Goal: Task Accomplishment & Management: Manage account settings

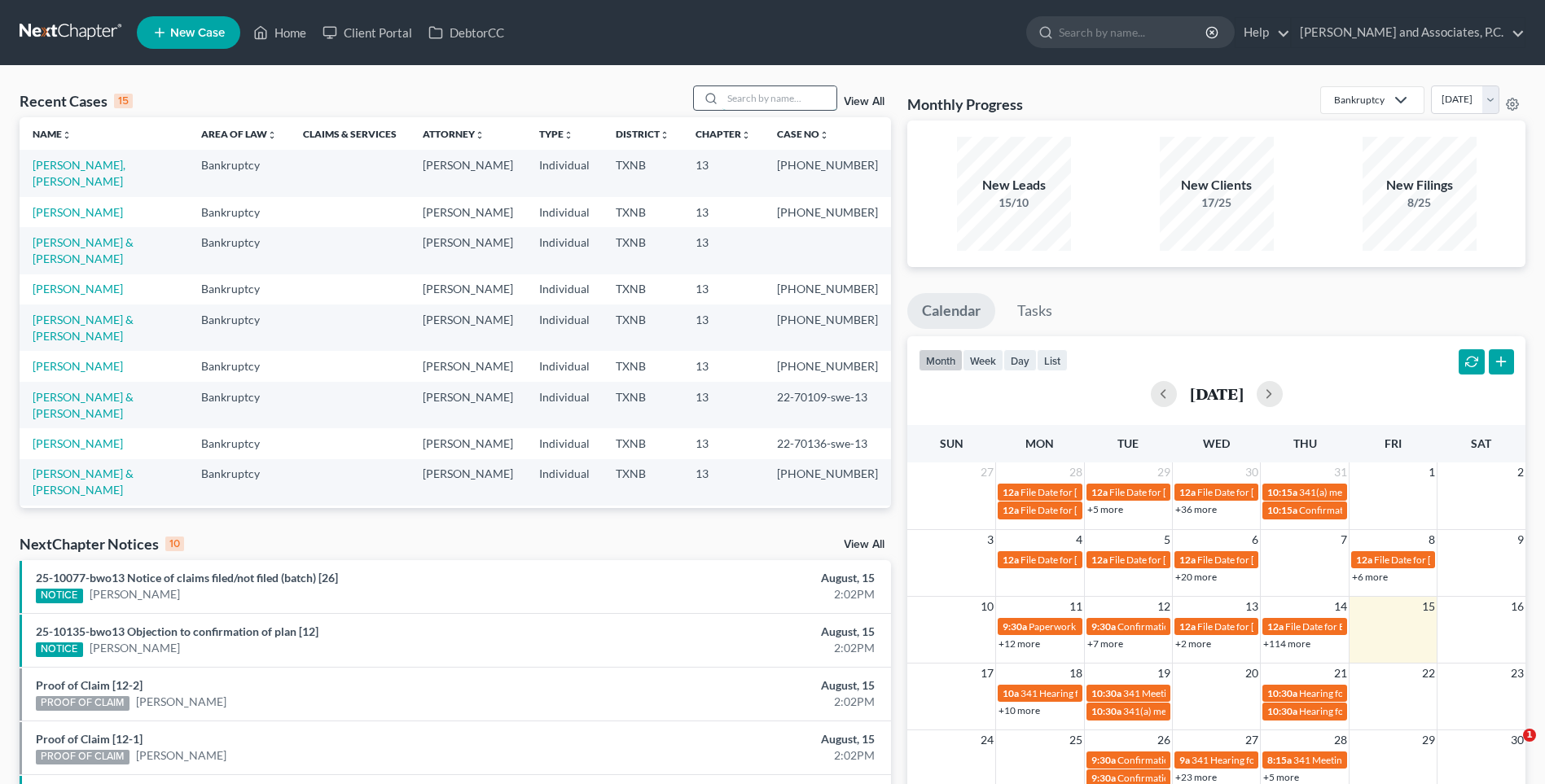
click at [750, 94] on input "search" at bounding box center [779, 98] width 114 height 24
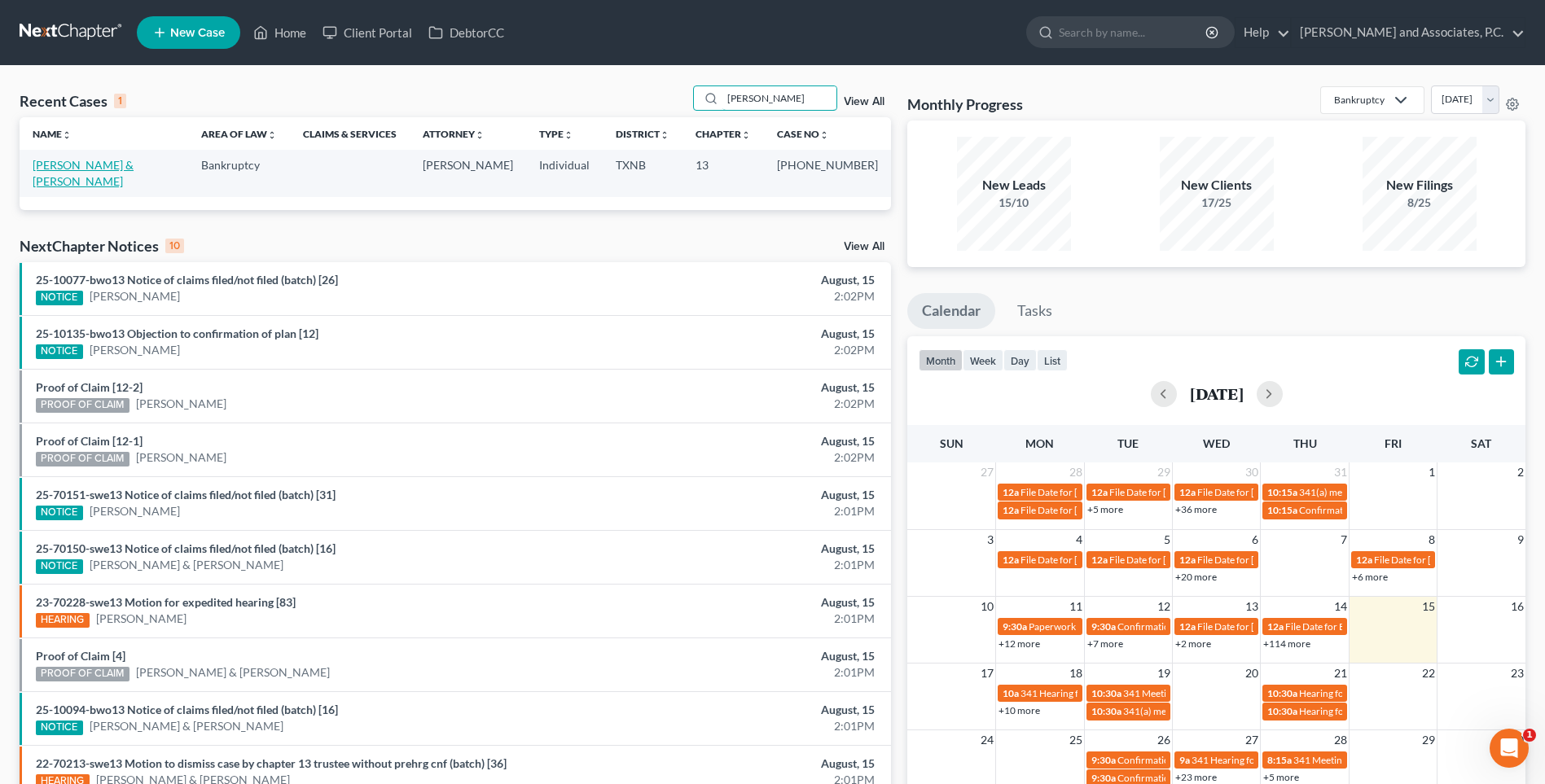
type input "[PERSON_NAME]"
click at [87, 164] on link "[PERSON_NAME] & [PERSON_NAME]" at bounding box center [83, 173] width 101 height 30
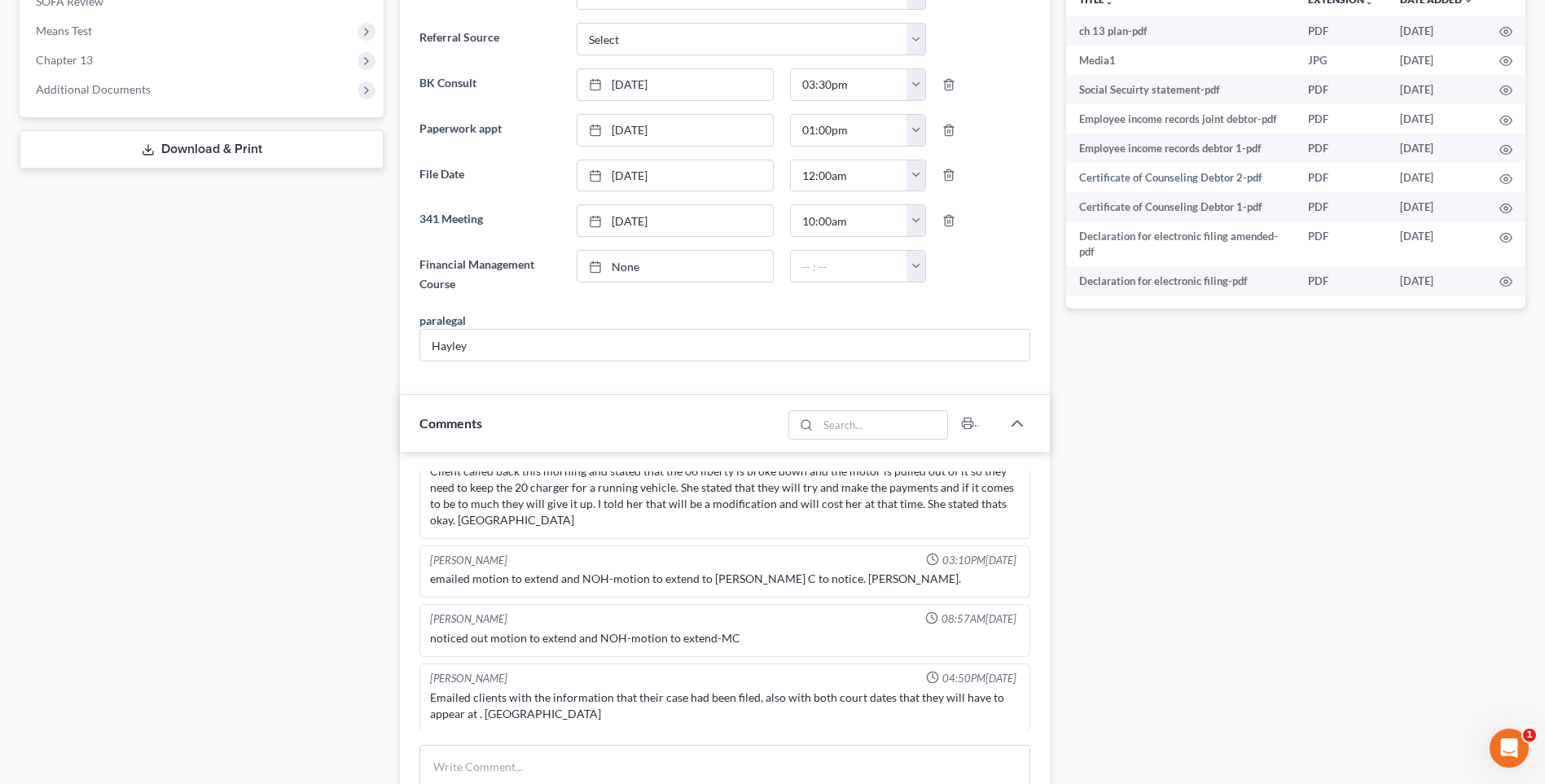
scroll to position [814, 0]
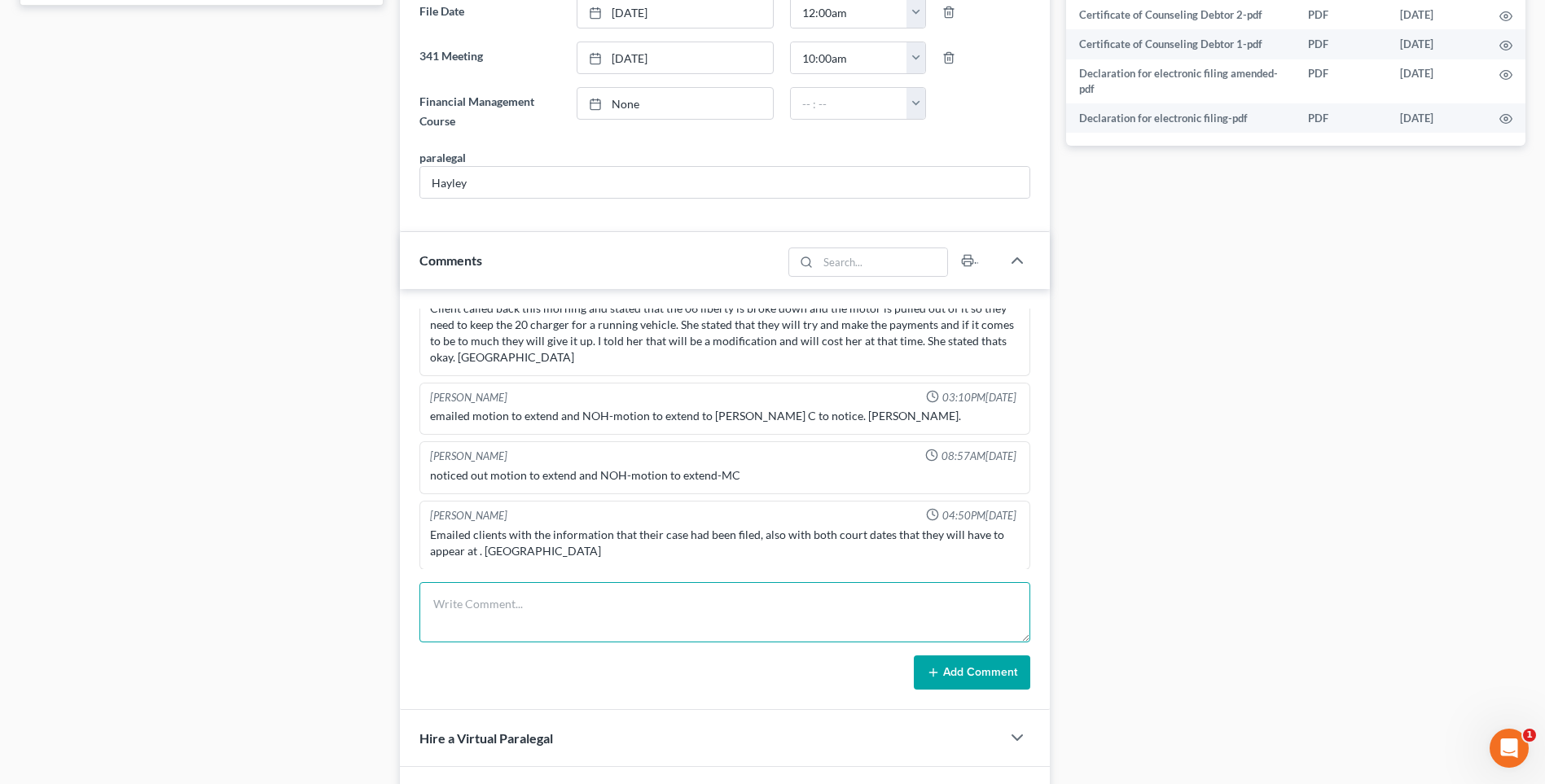
drag, startPoint x: 484, startPoint y: 614, endPoint x: 476, endPoint y: 606, distance: 11.3
click at [483, 614] on textarea at bounding box center [725, 612] width 611 height 60
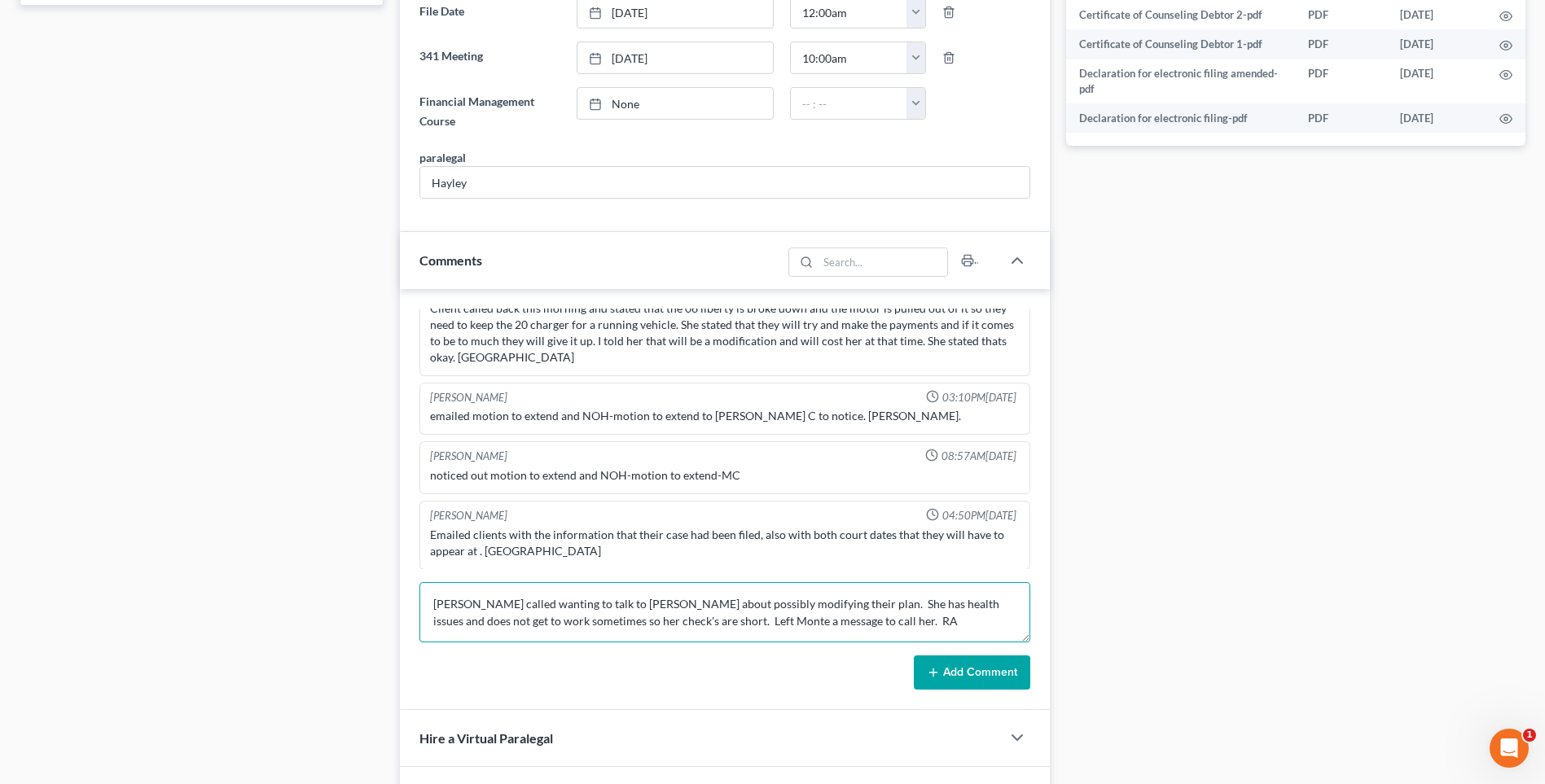
type textarea "[PERSON_NAME] called wanting to talk to [PERSON_NAME] about possibly modifying …"
click at [962, 675] on button "Add Comment" at bounding box center [971, 672] width 116 height 34
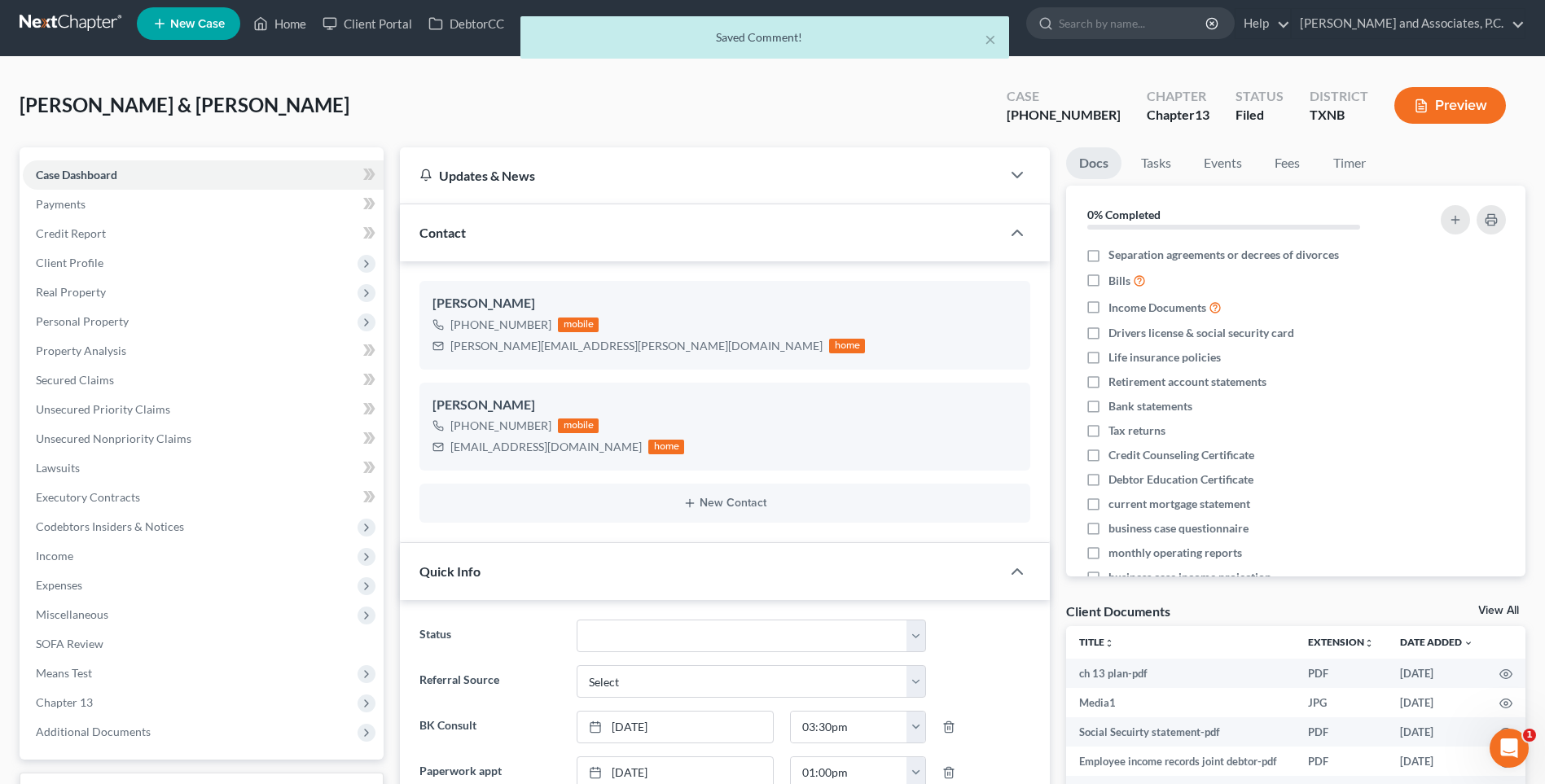
scroll to position [0, 0]
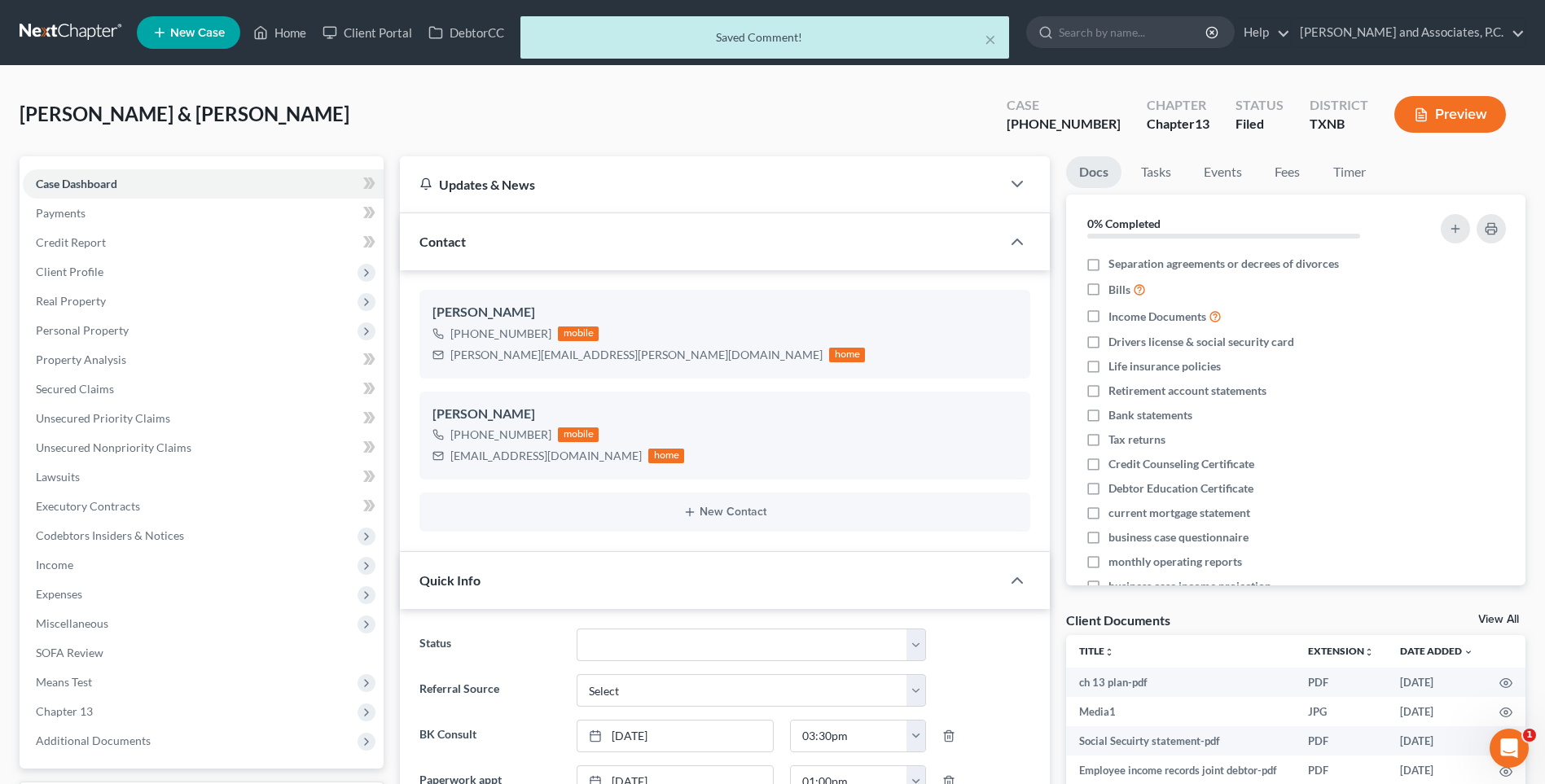
click at [289, 37] on div "× Saved Comment!" at bounding box center [764, 41] width 1545 height 50
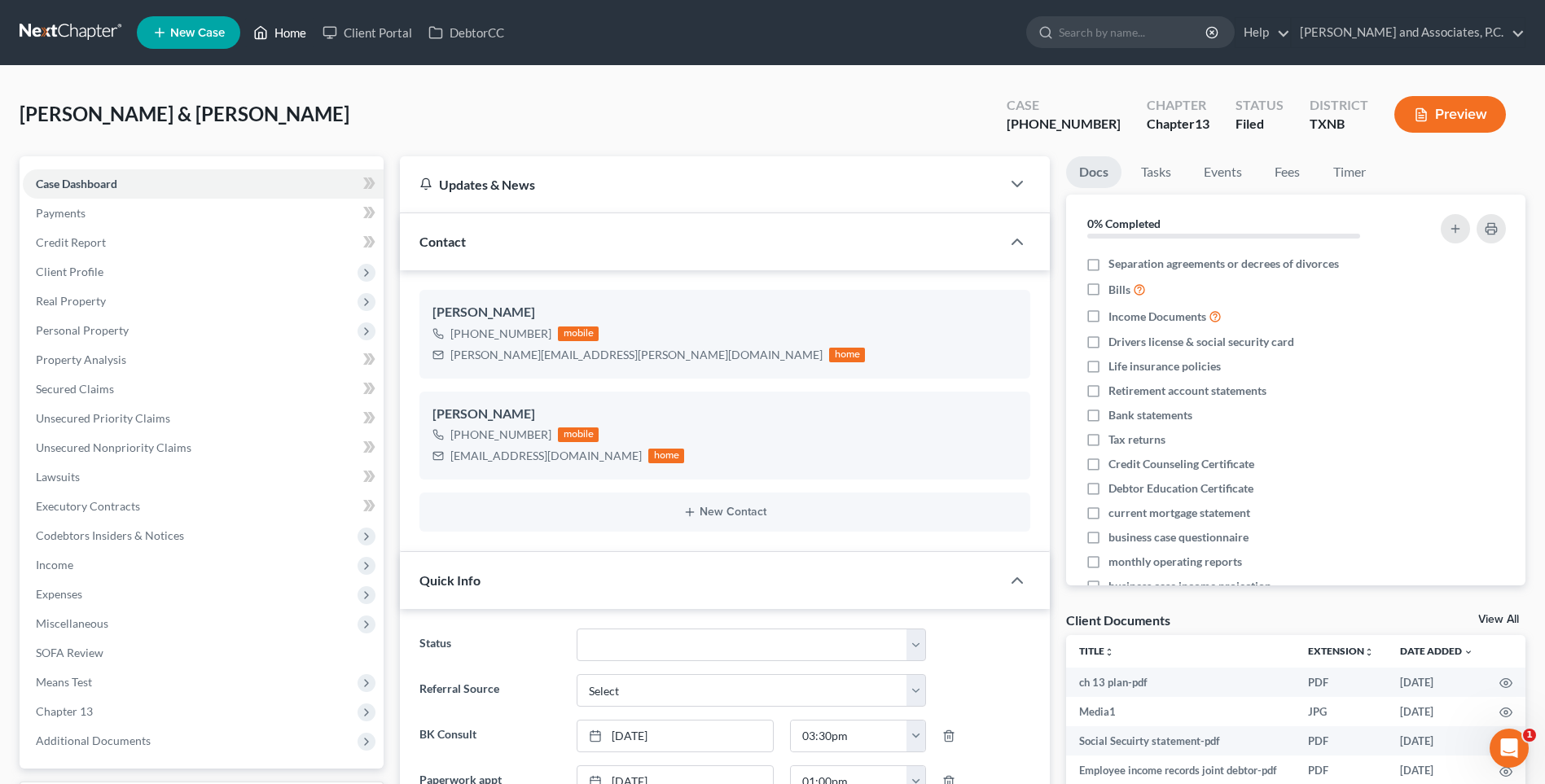
click at [289, 37] on link "Home" at bounding box center [280, 33] width 69 height 29
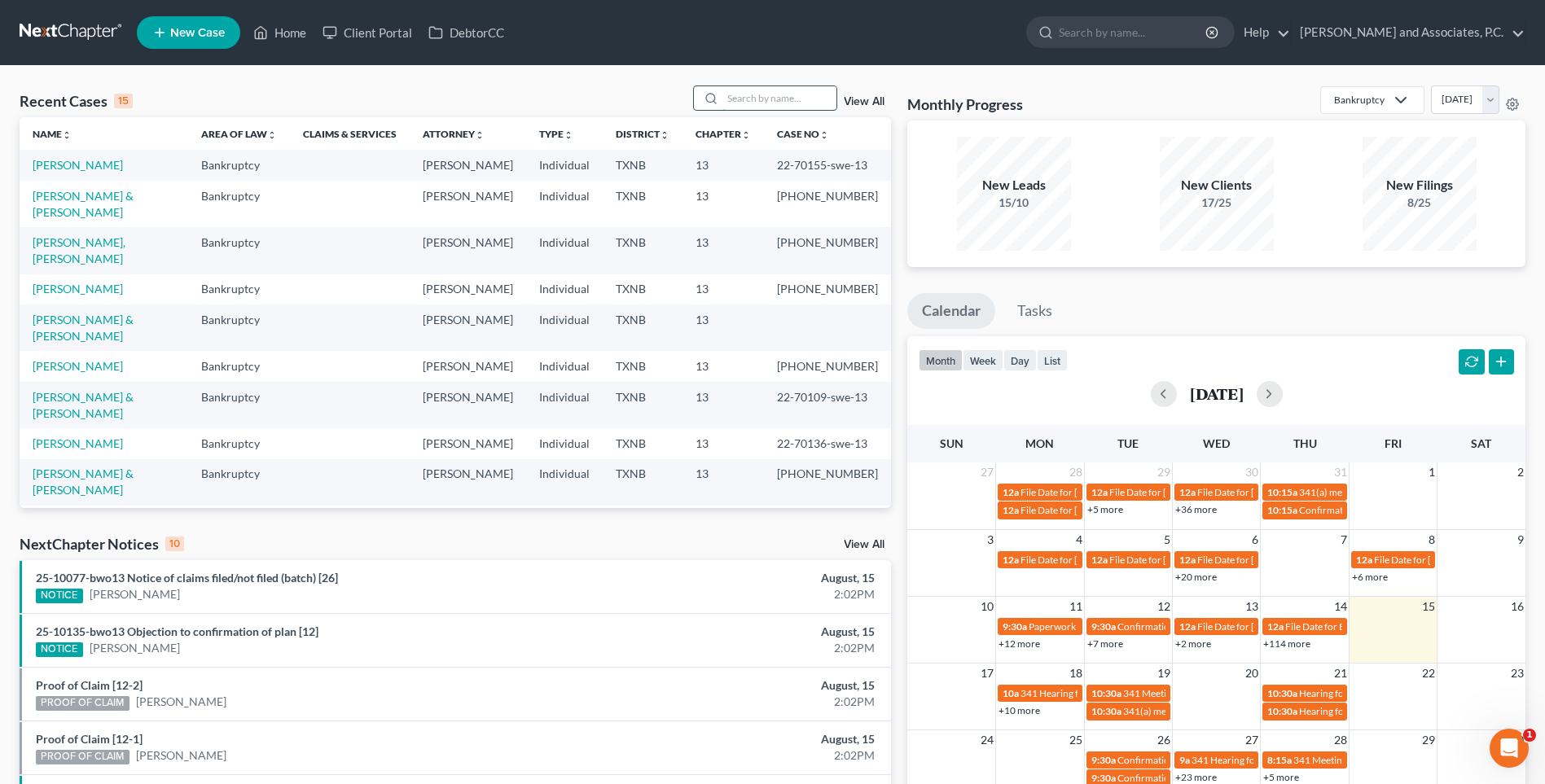
click at [756, 94] on input "search" at bounding box center [779, 98] width 114 height 24
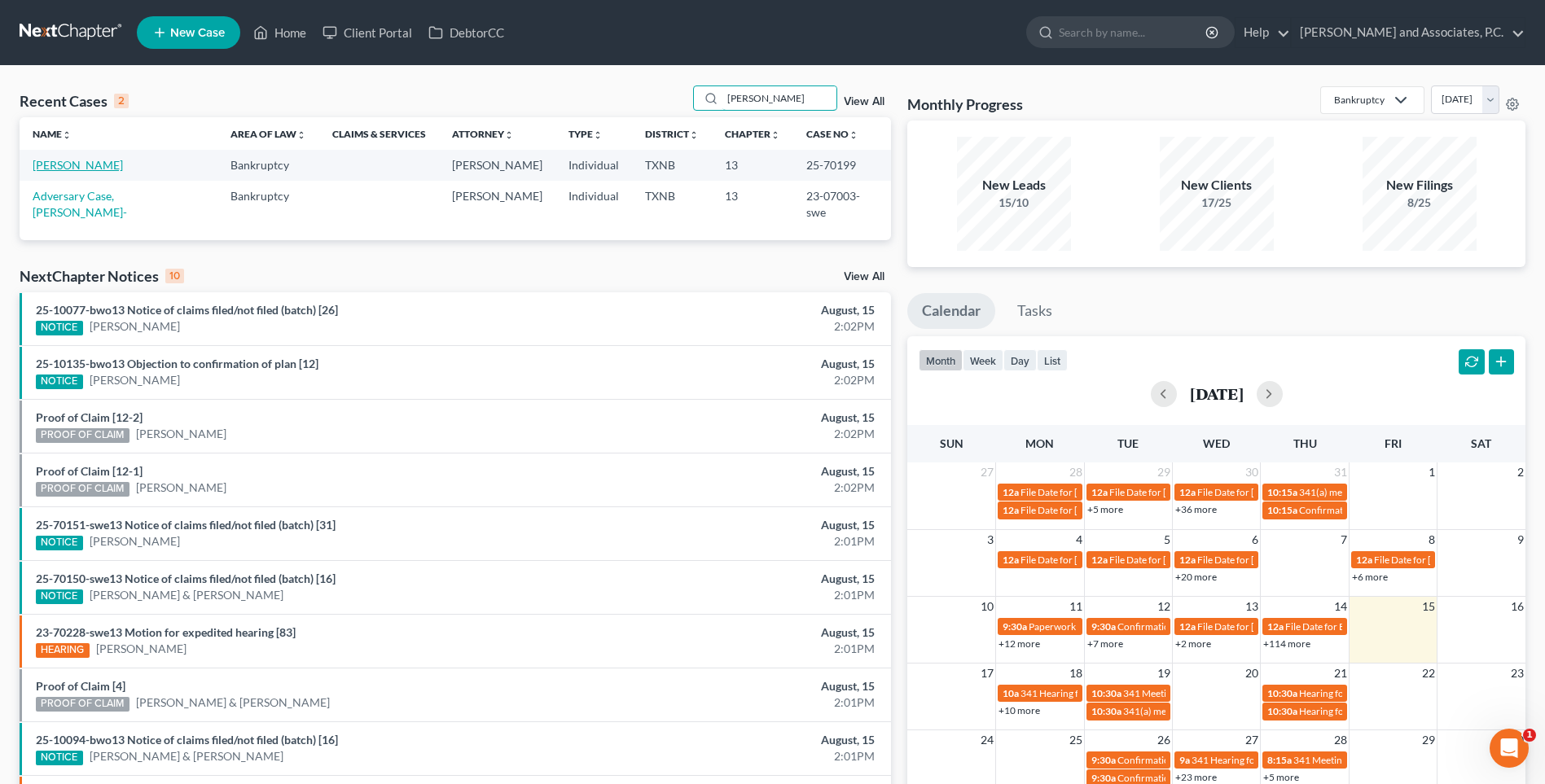
type input "[PERSON_NAME]"
click at [70, 168] on link "[PERSON_NAME]" at bounding box center [78, 164] width 91 height 14
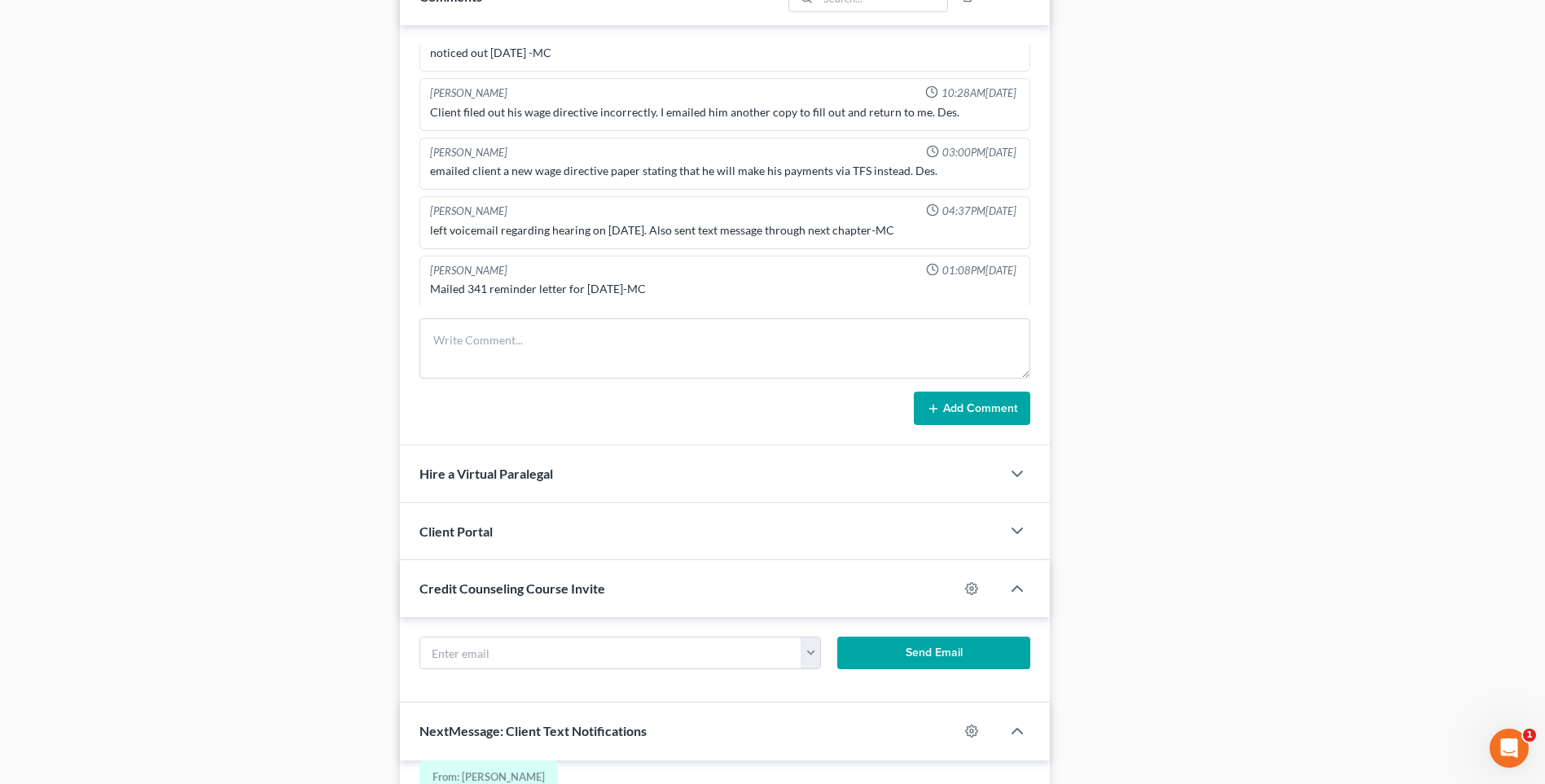
scroll to position [87, 0]
click at [483, 350] on textarea at bounding box center [725, 348] width 611 height 60
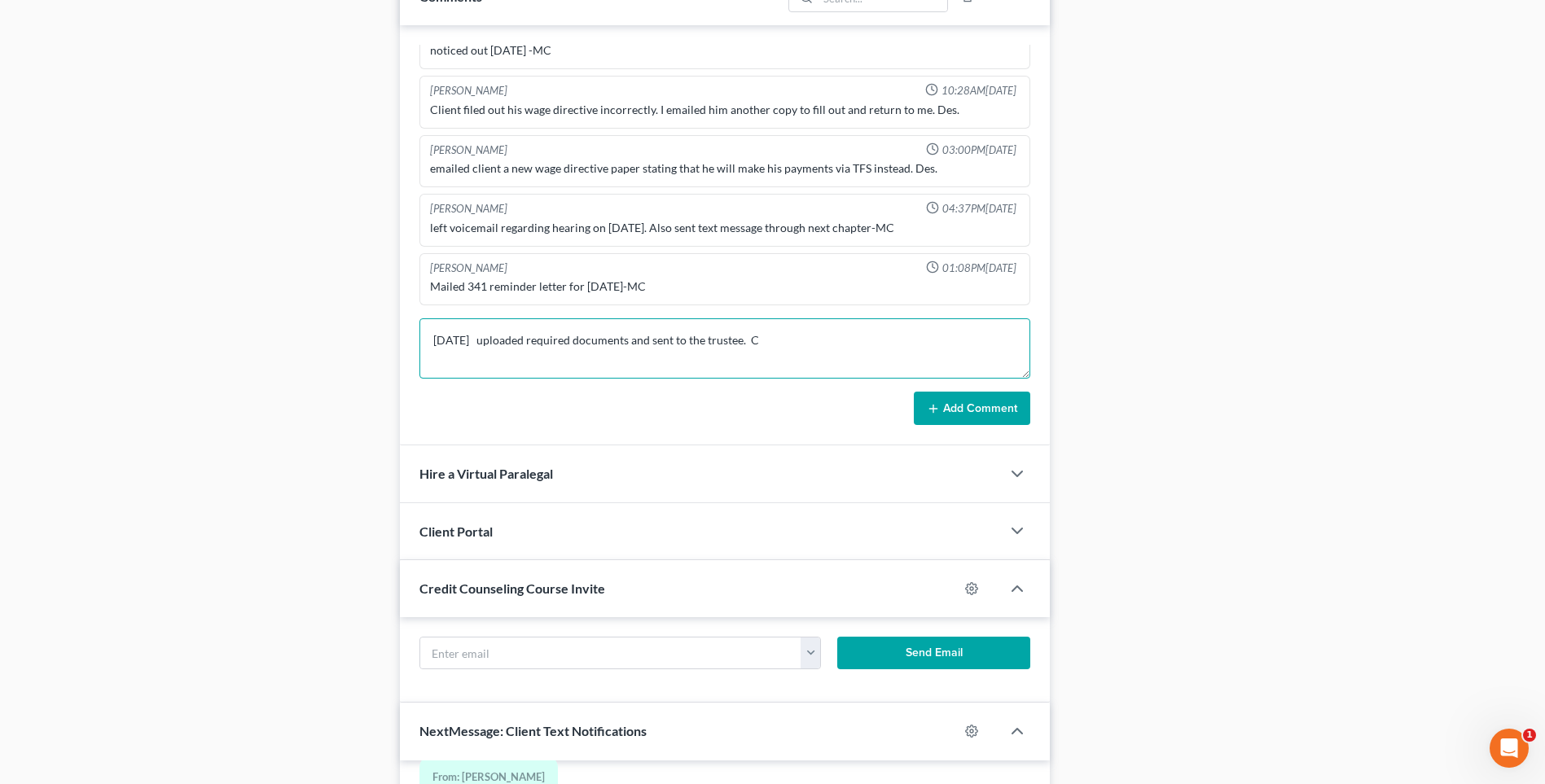
click at [774, 340] on textarea "[DATE] uploaded required documents and sent to the trustee. C" at bounding box center [725, 348] width 611 height 60
type textarea "[DATE] uploaded required documents and sent to the trustee. MC"
click at [967, 414] on button "Add Comment" at bounding box center [971, 408] width 116 height 34
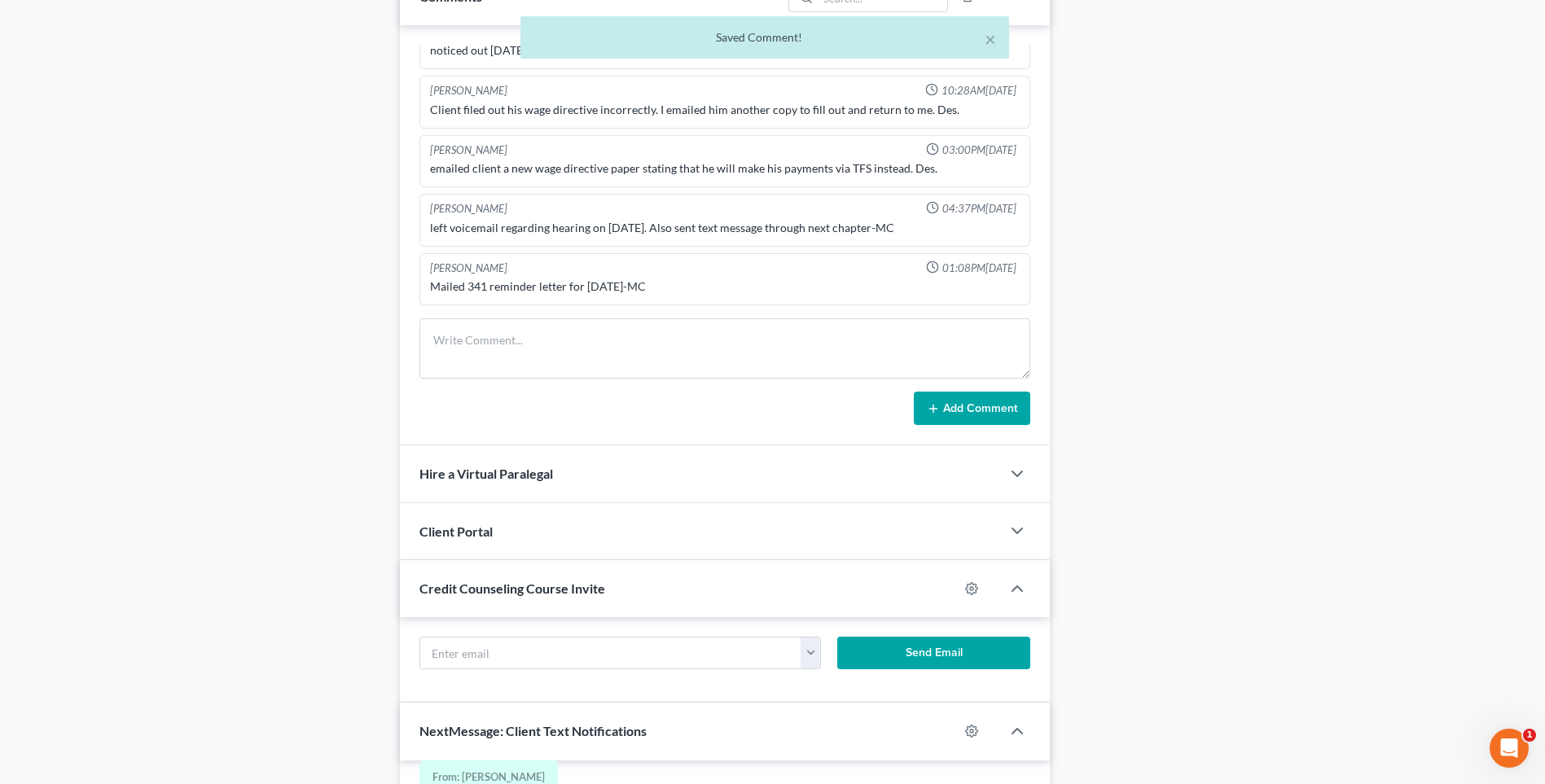
scroll to position [147, 0]
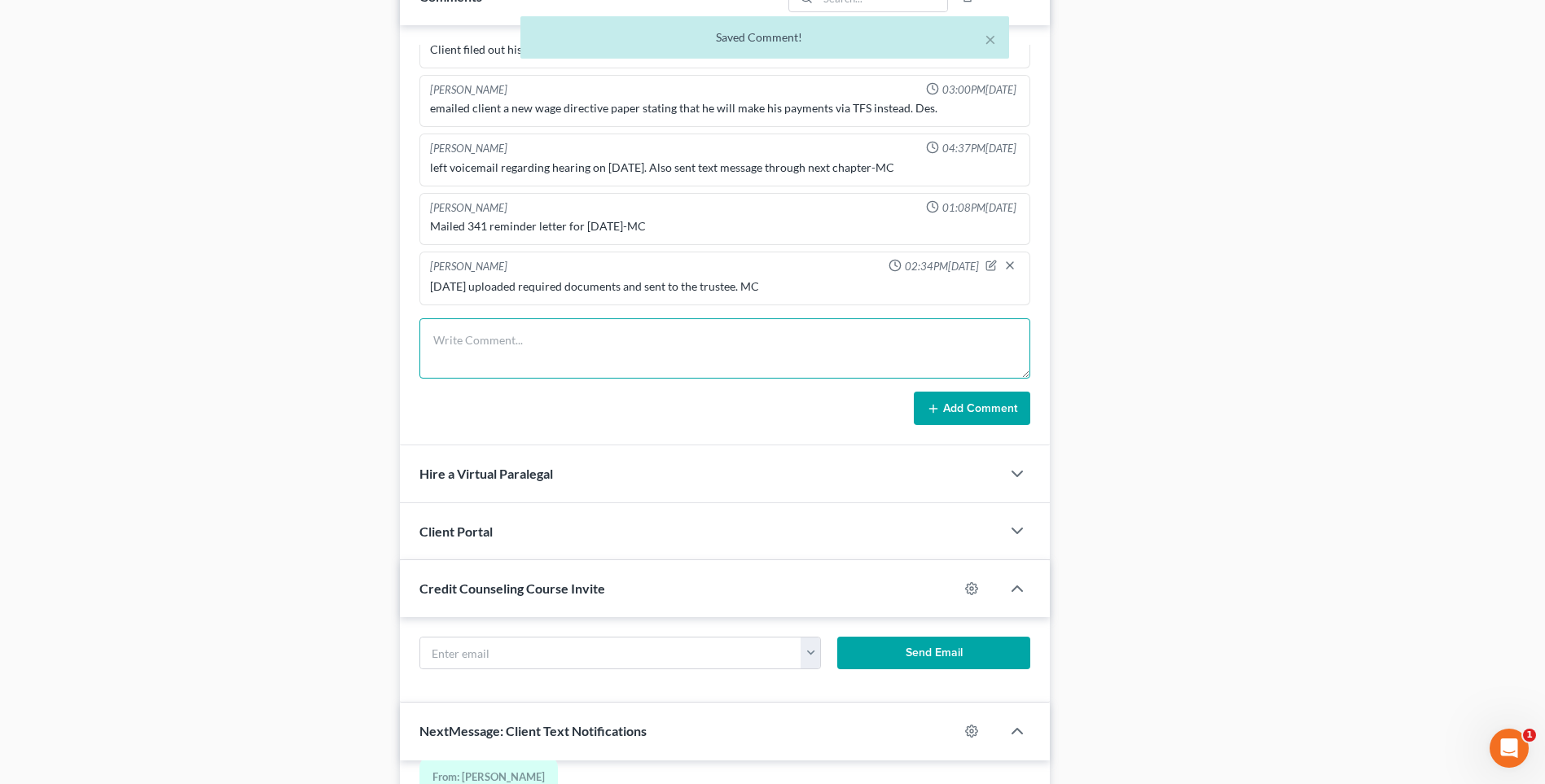
click at [452, 344] on textarea at bounding box center [725, 348] width 611 height 60
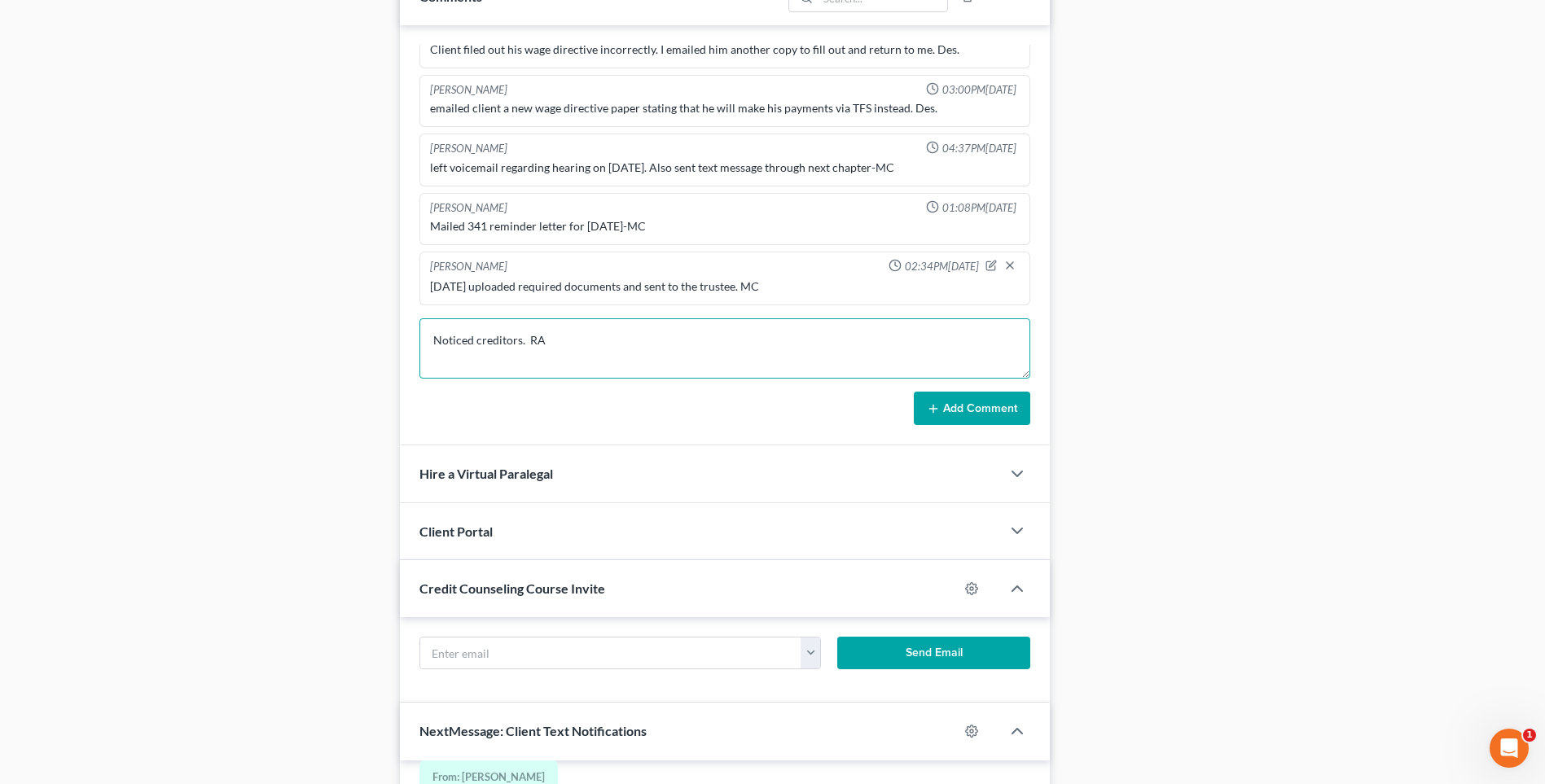
type textarea "Noticed creditors. RA"
click at [991, 411] on button "Add Comment" at bounding box center [971, 408] width 116 height 34
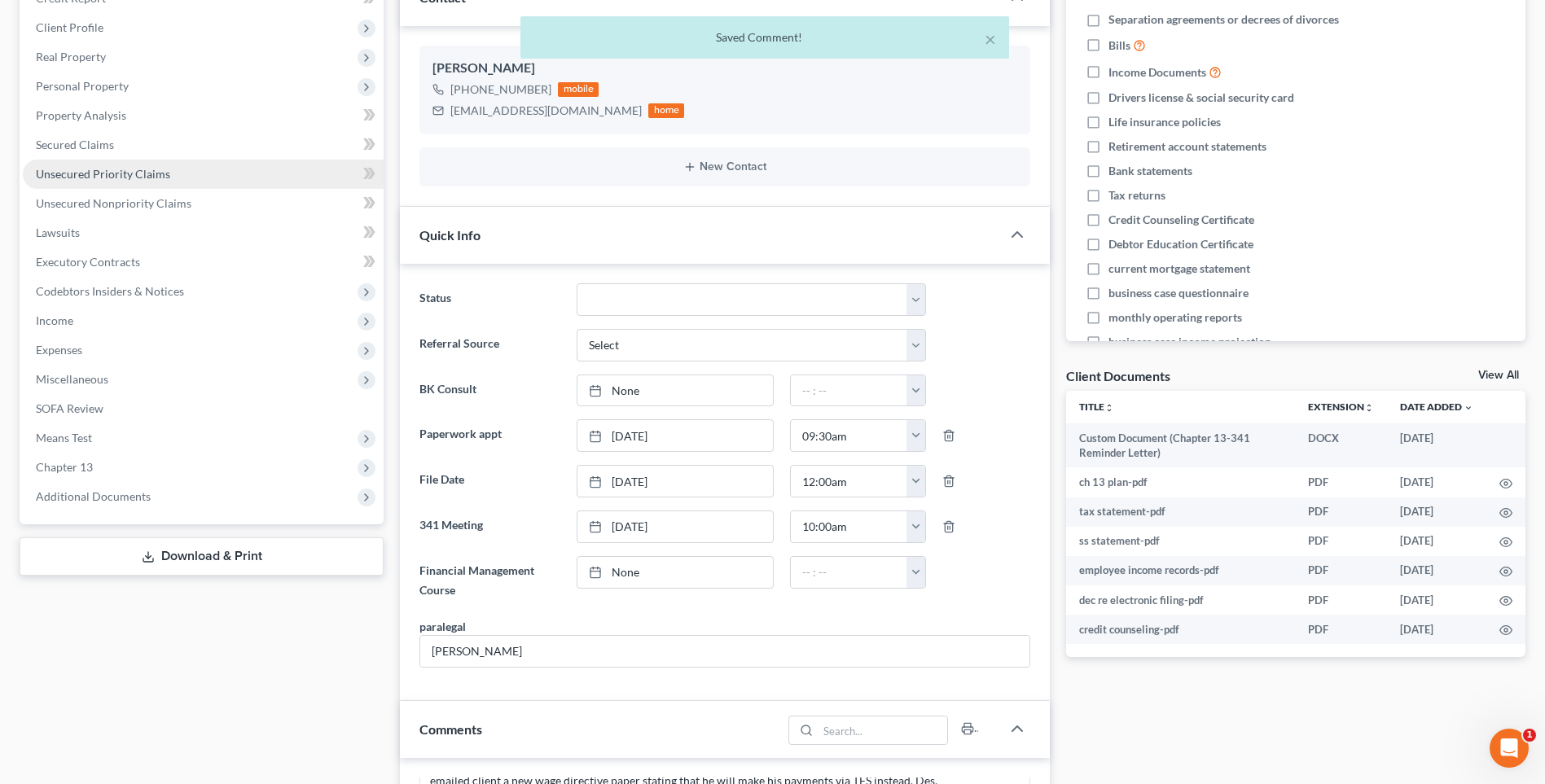
scroll to position [0, 0]
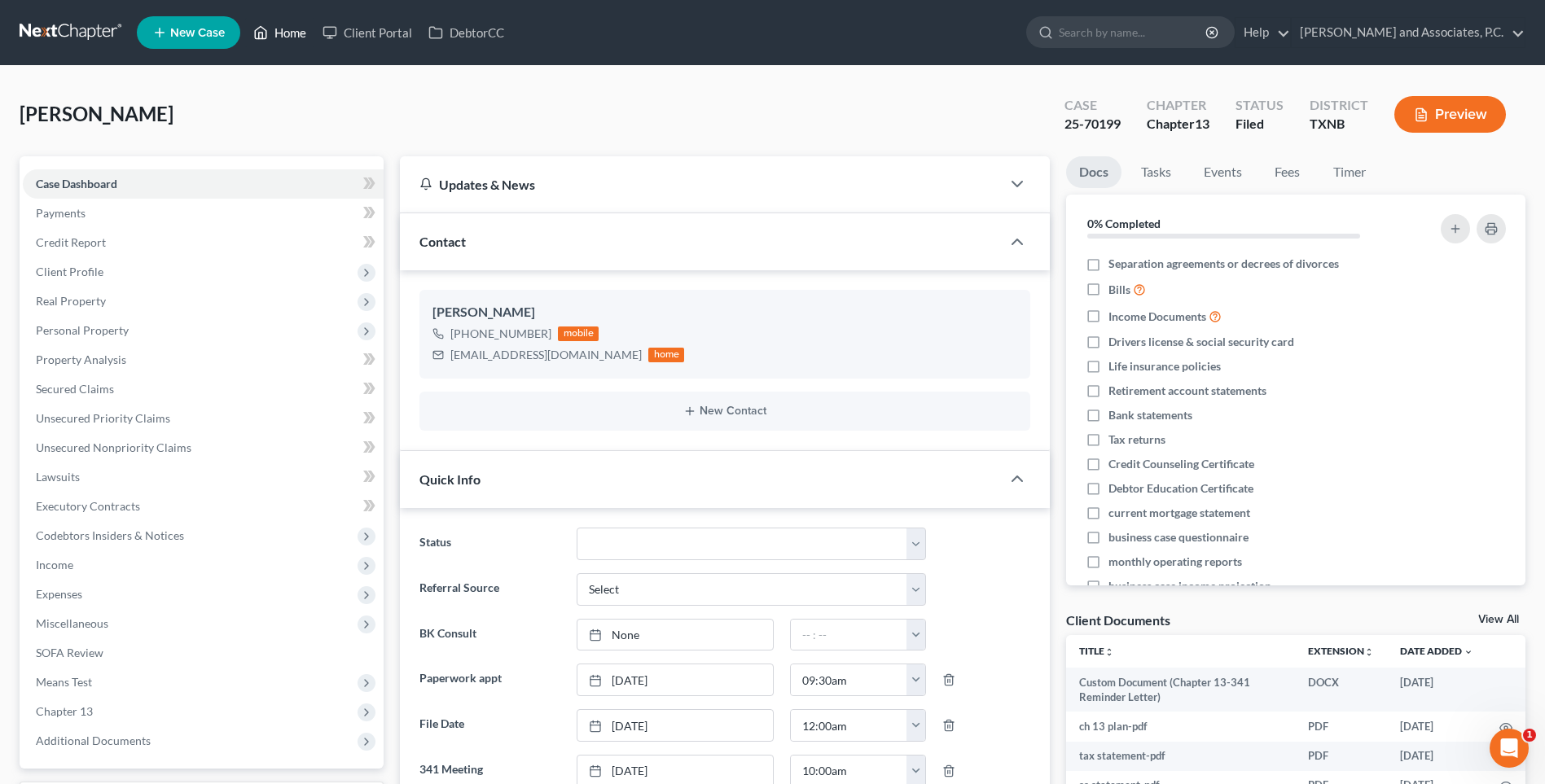
click at [294, 34] on link "Home" at bounding box center [280, 33] width 69 height 29
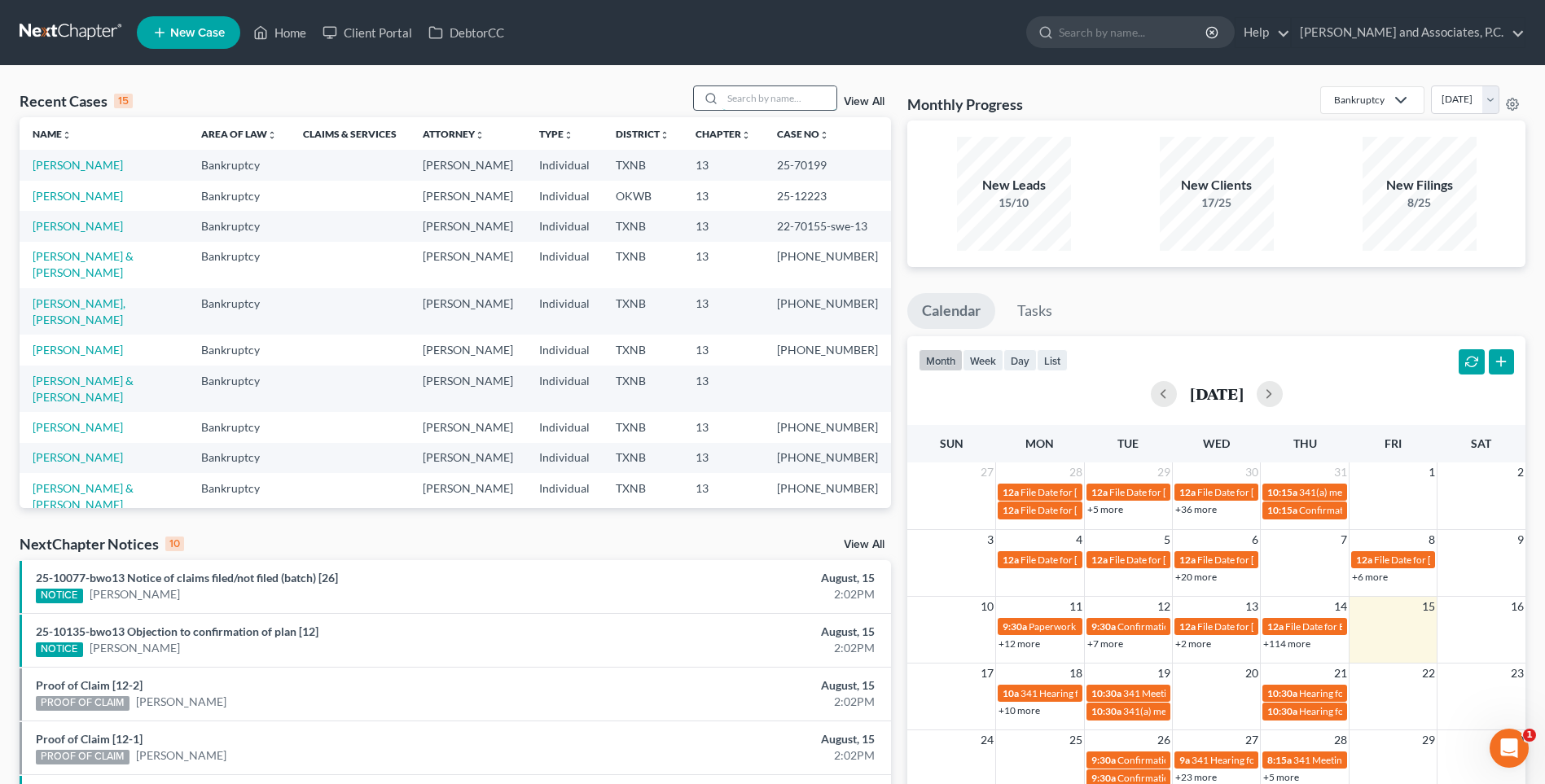
click at [755, 100] on input "search" at bounding box center [779, 98] width 114 height 24
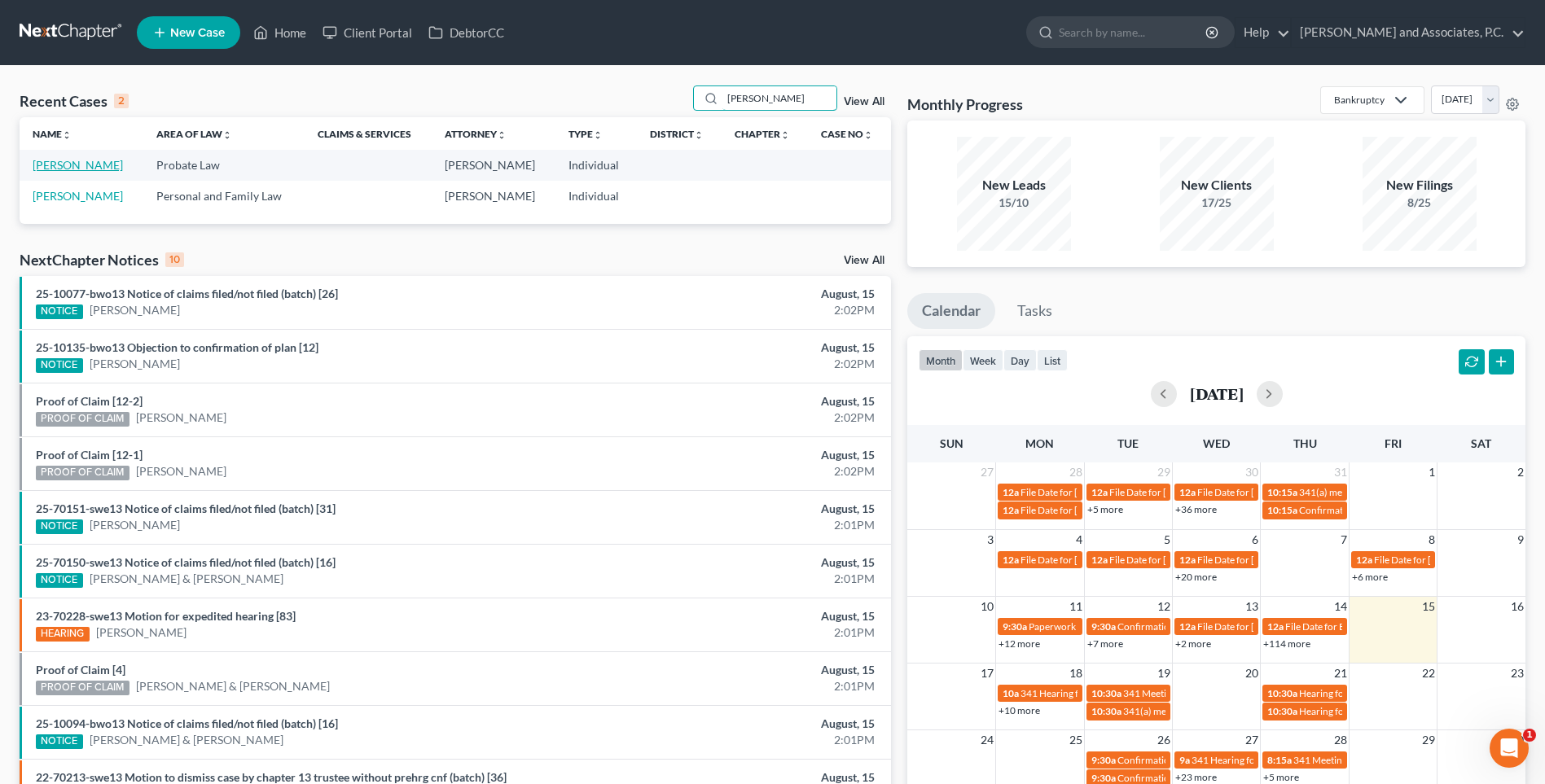
type input "[PERSON_NAME]"
click at [74, 162] on link "[PERSON_NAME]" at bounding box center [78, 164] width 91 height 14
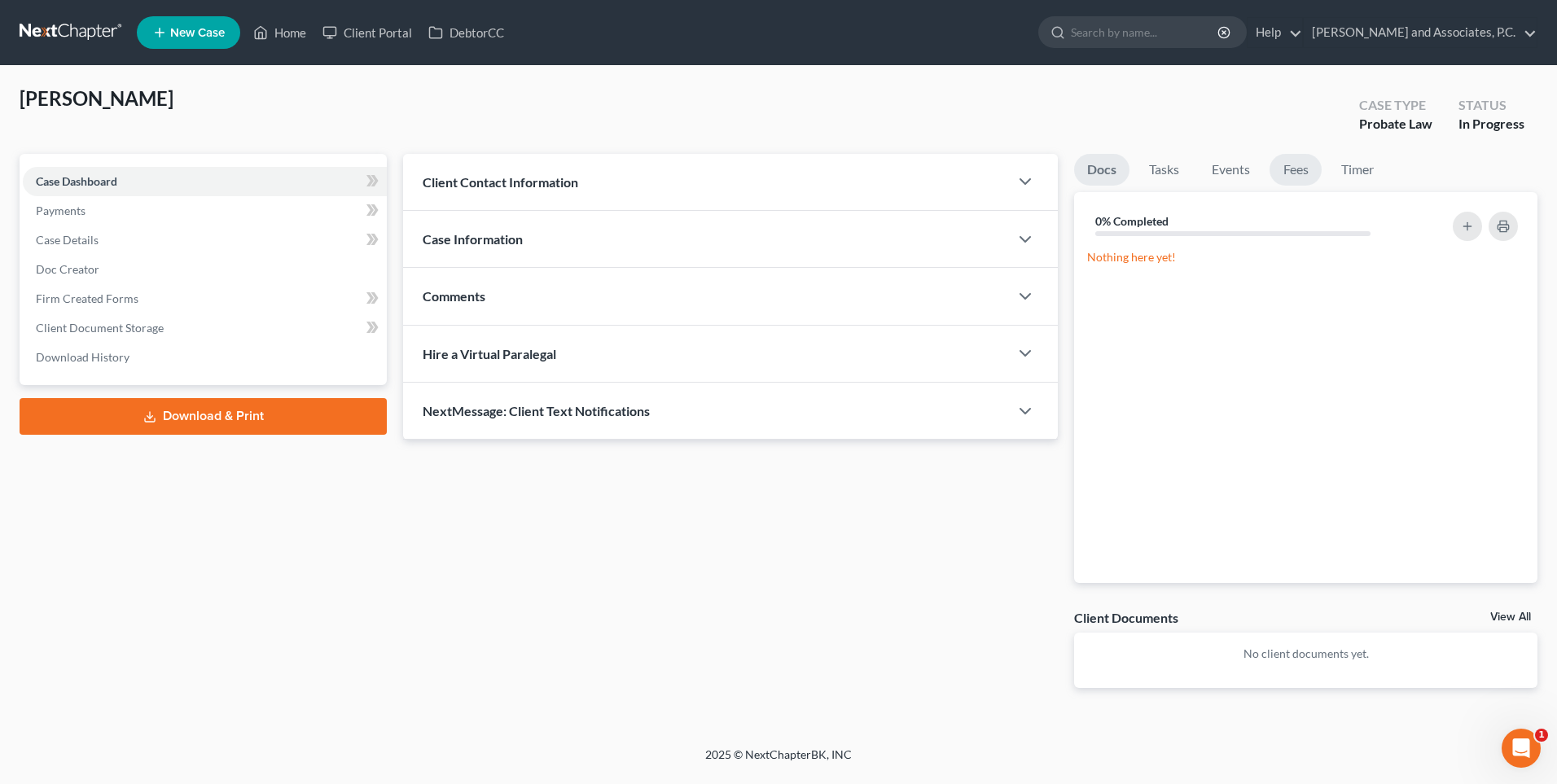
click at [1296, 175] on link "Fees" at bounding box center [1296, 169] width 52 height 32
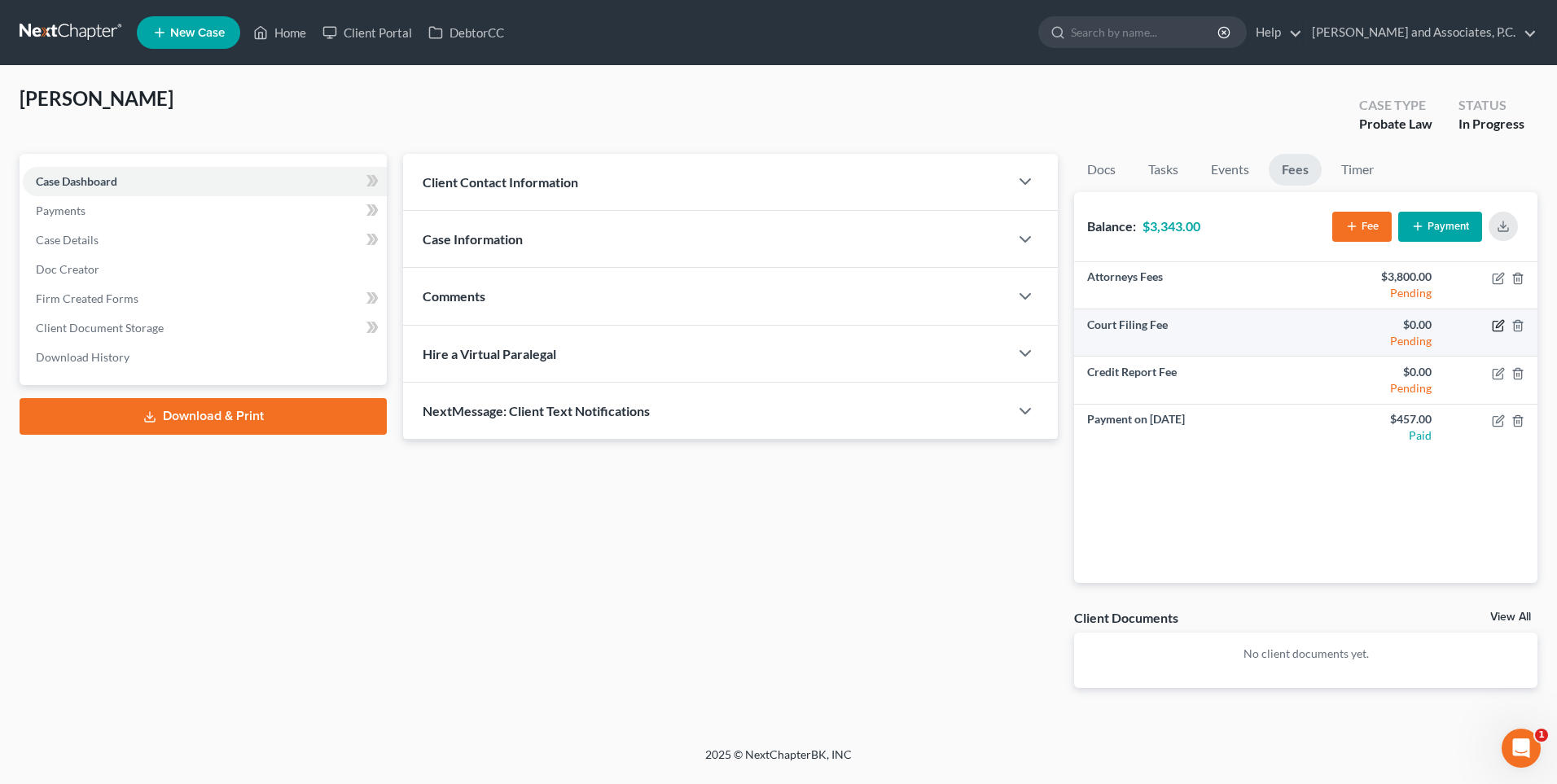
click at [1501, 324] on icon "button" at bounding box center [1499, 323] width 7 height 7
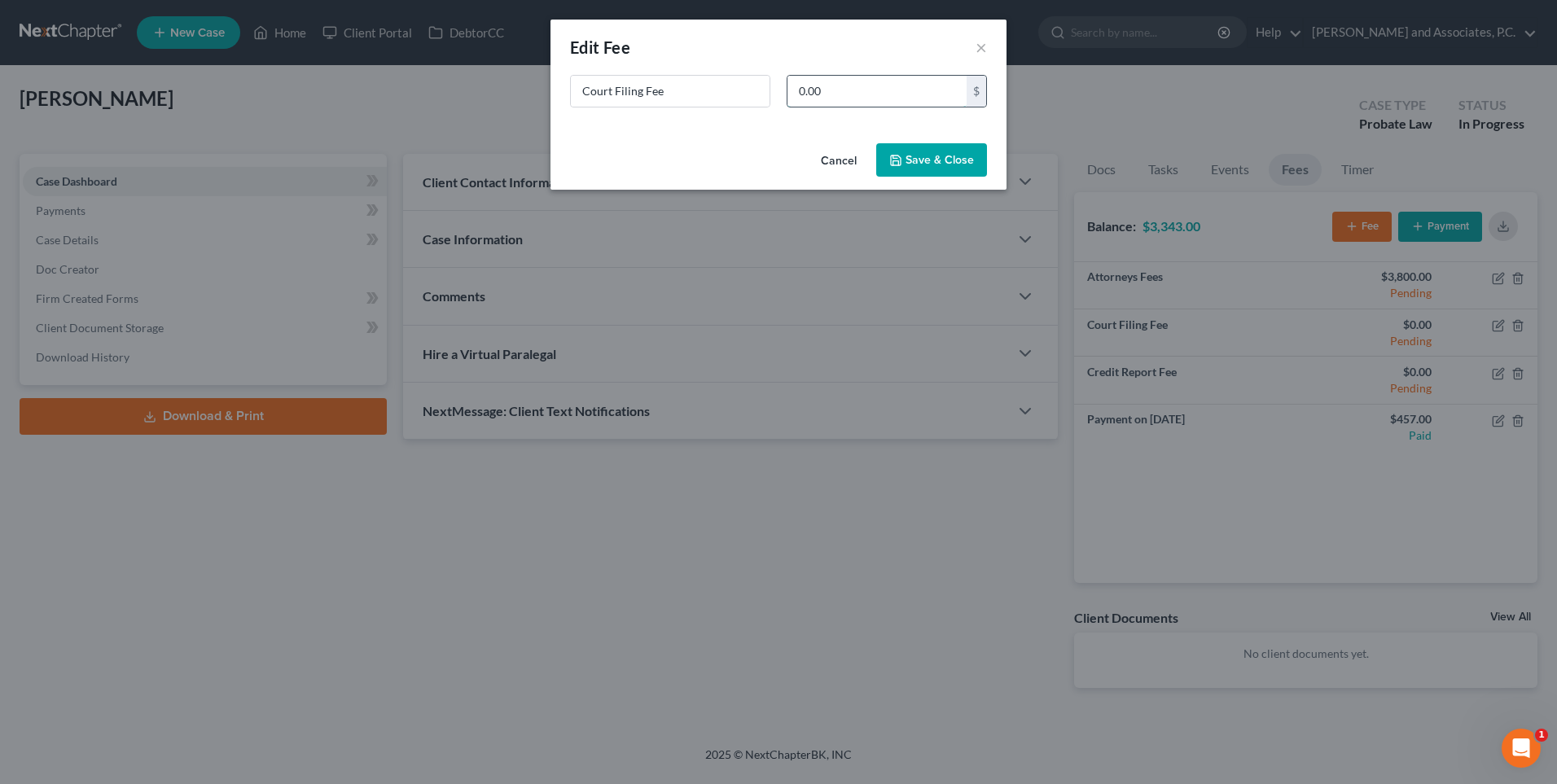
click at [829, 88] on input "0.00" at bounding box center [877, 91] width 179 height 31
type input "497.00"
click at [921, 153] on button "Save & Close" at bounding box center [931, 160] width 111 height 34
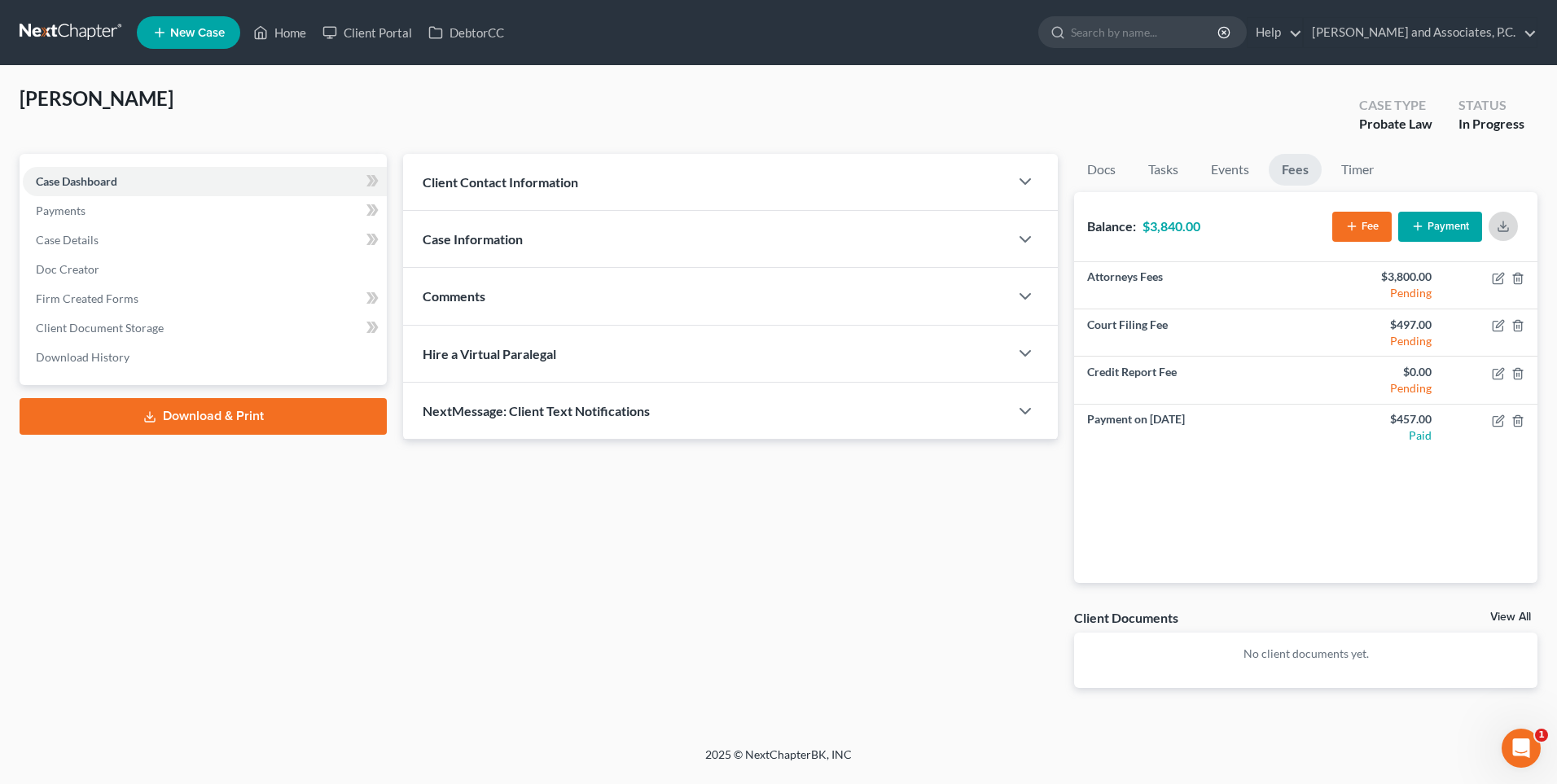
click at [1505, 230] on icon "button" at bounding box center [1503, 229] width 10 height 4
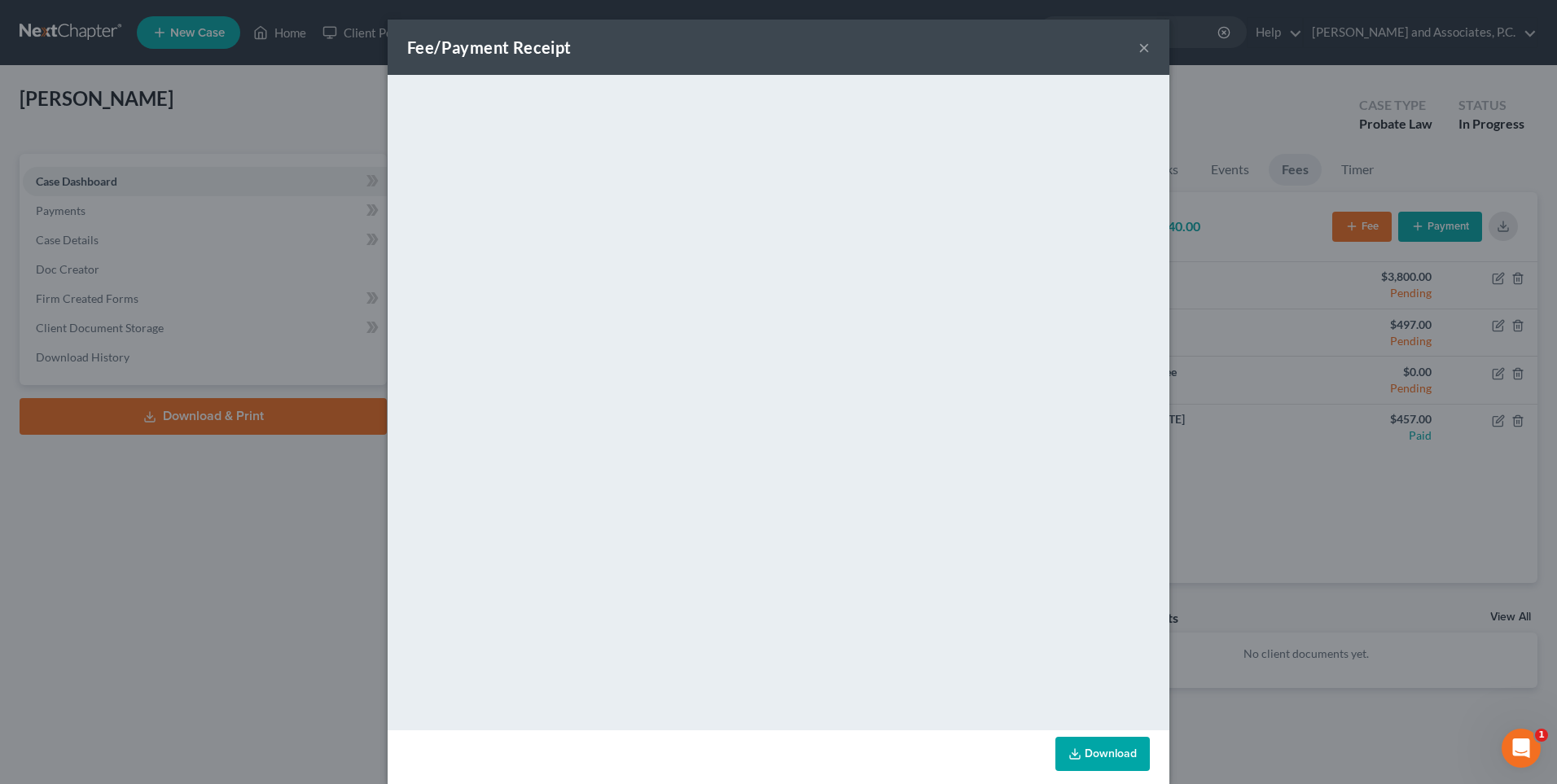
click at [1138, 48] on button "×" at bounding box center [1144, 47] width 11 height 19
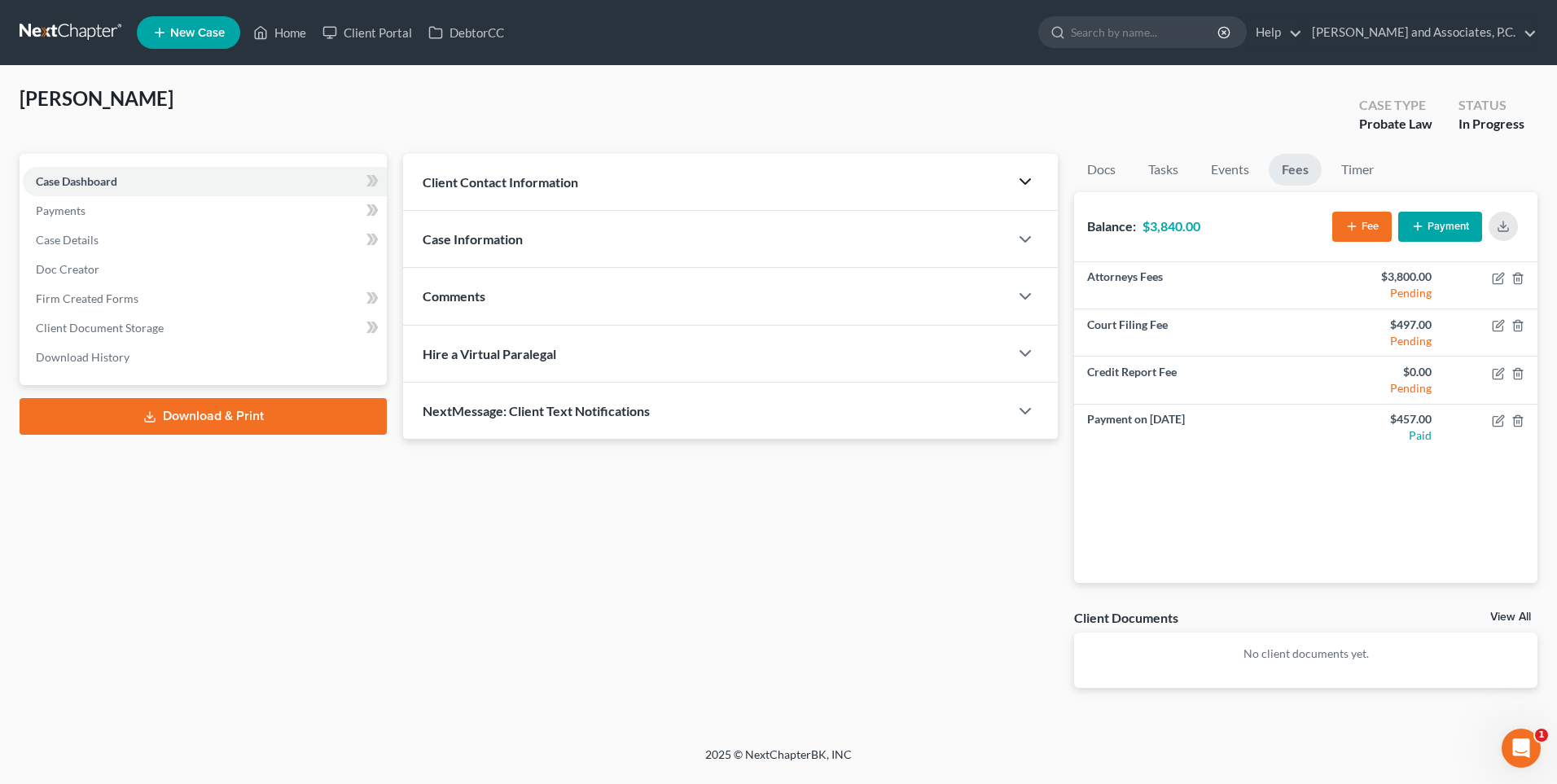
click at [1024, 179] on icon "button" at bounding box center [1025, 181] width 19 height 19
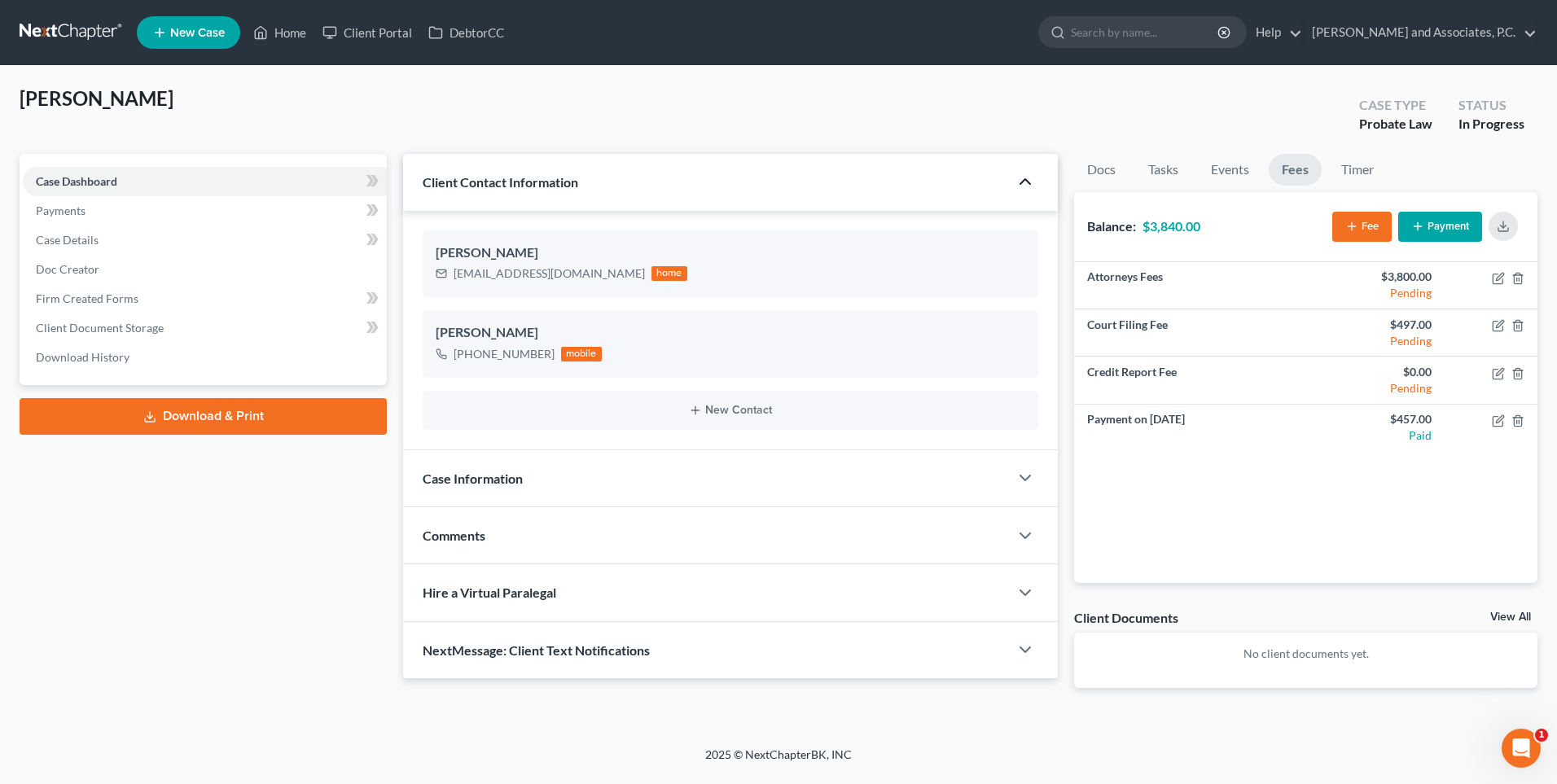
click at [1024, 179] on icon "button" at bounding box center [1025, 181] width 19 height 19
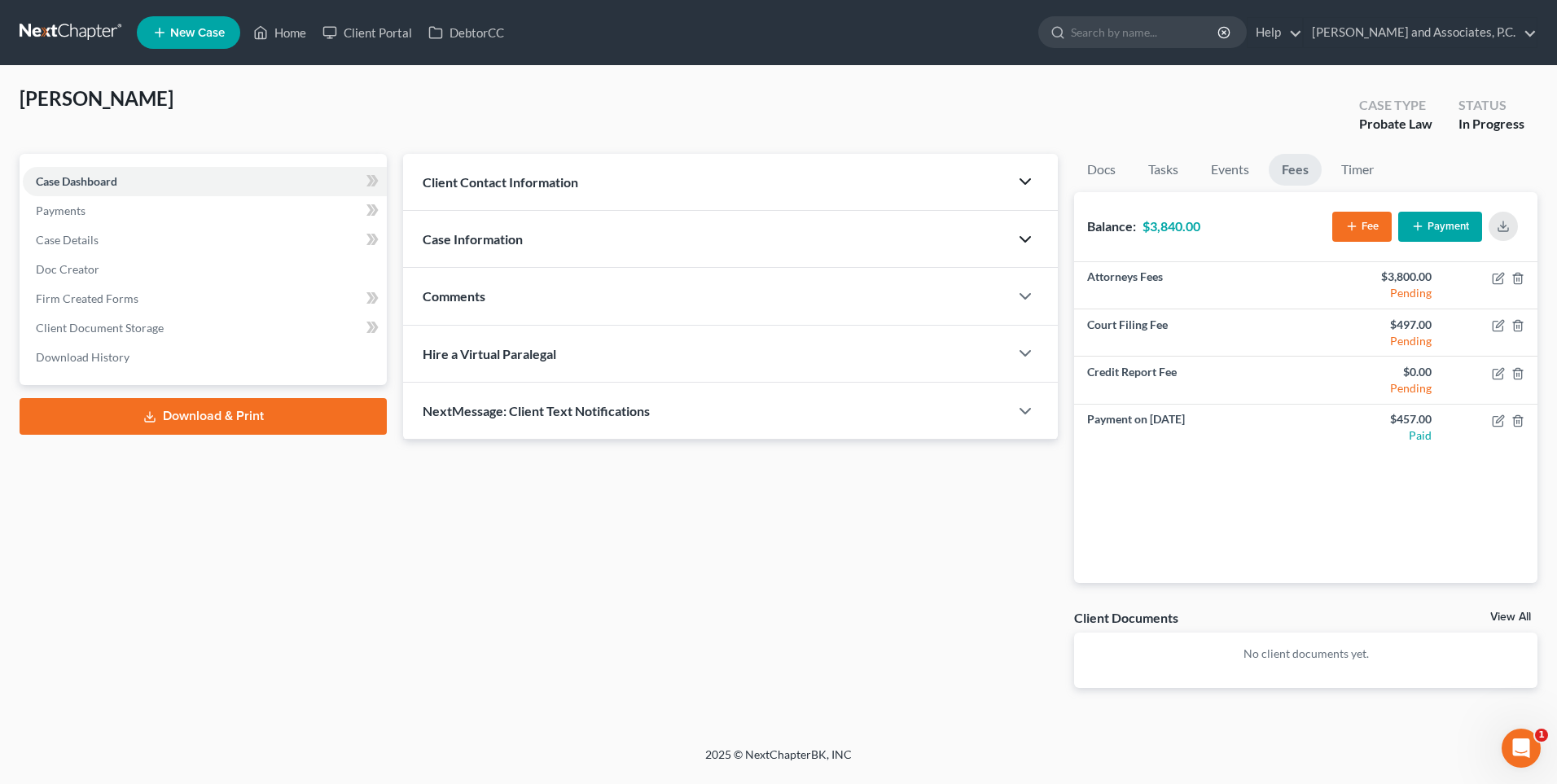
click at [1023, 239] on polyline "button" at bounding box center [1025, 238] width 10 height 5
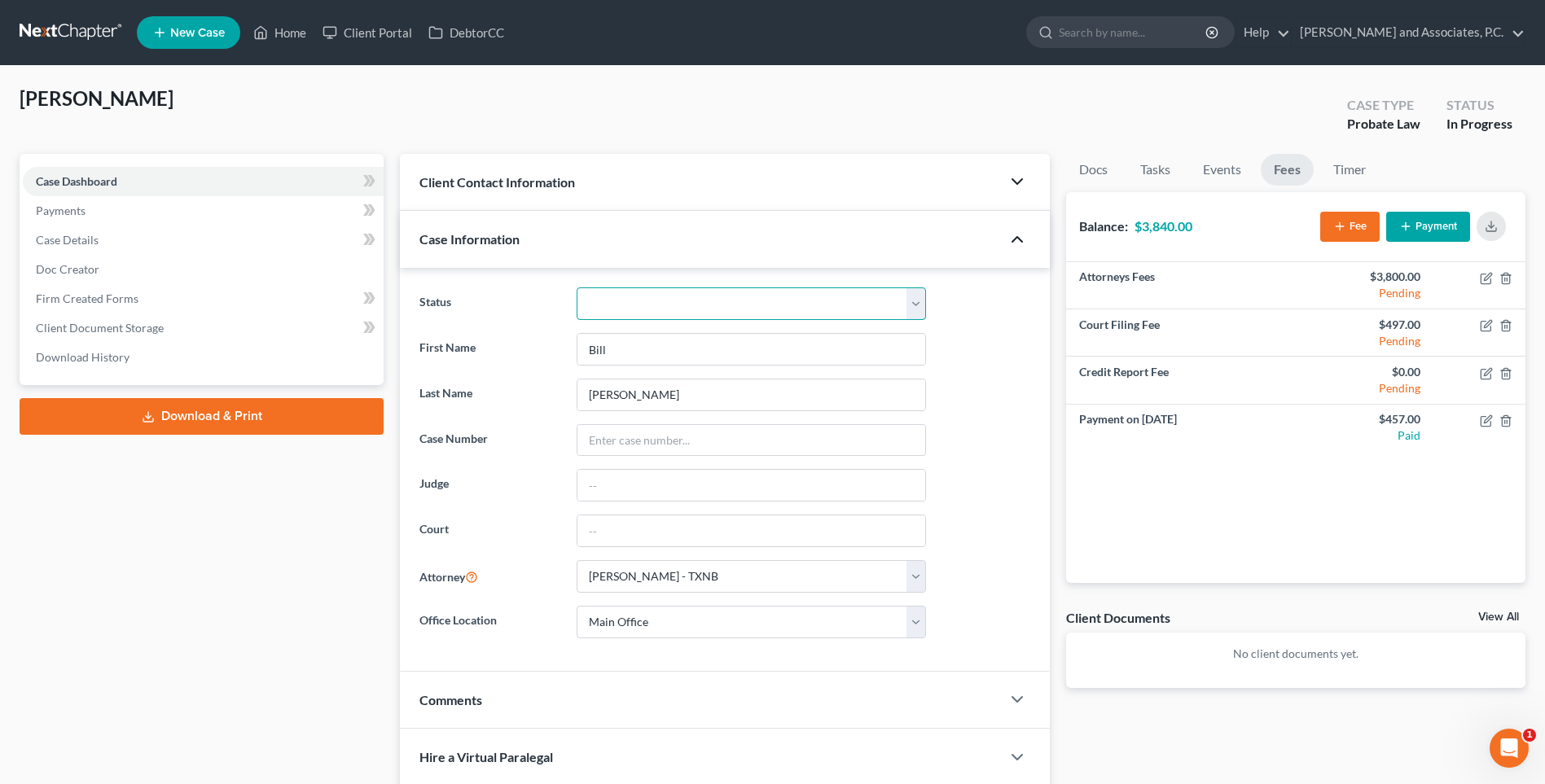
click at [914, 309] on select "Closed without Discharge Complete Converted to 7 Discharged Dismissed Filed Fin…" at bounding box center [751, 303] width 349 height 33
select select "1"
click at [577, 287] on select "Closed without Discharge Complete Converted to 7 Discharged Dismissed Filed Fin…" at bounding box center [751, 303] width 349 height 33
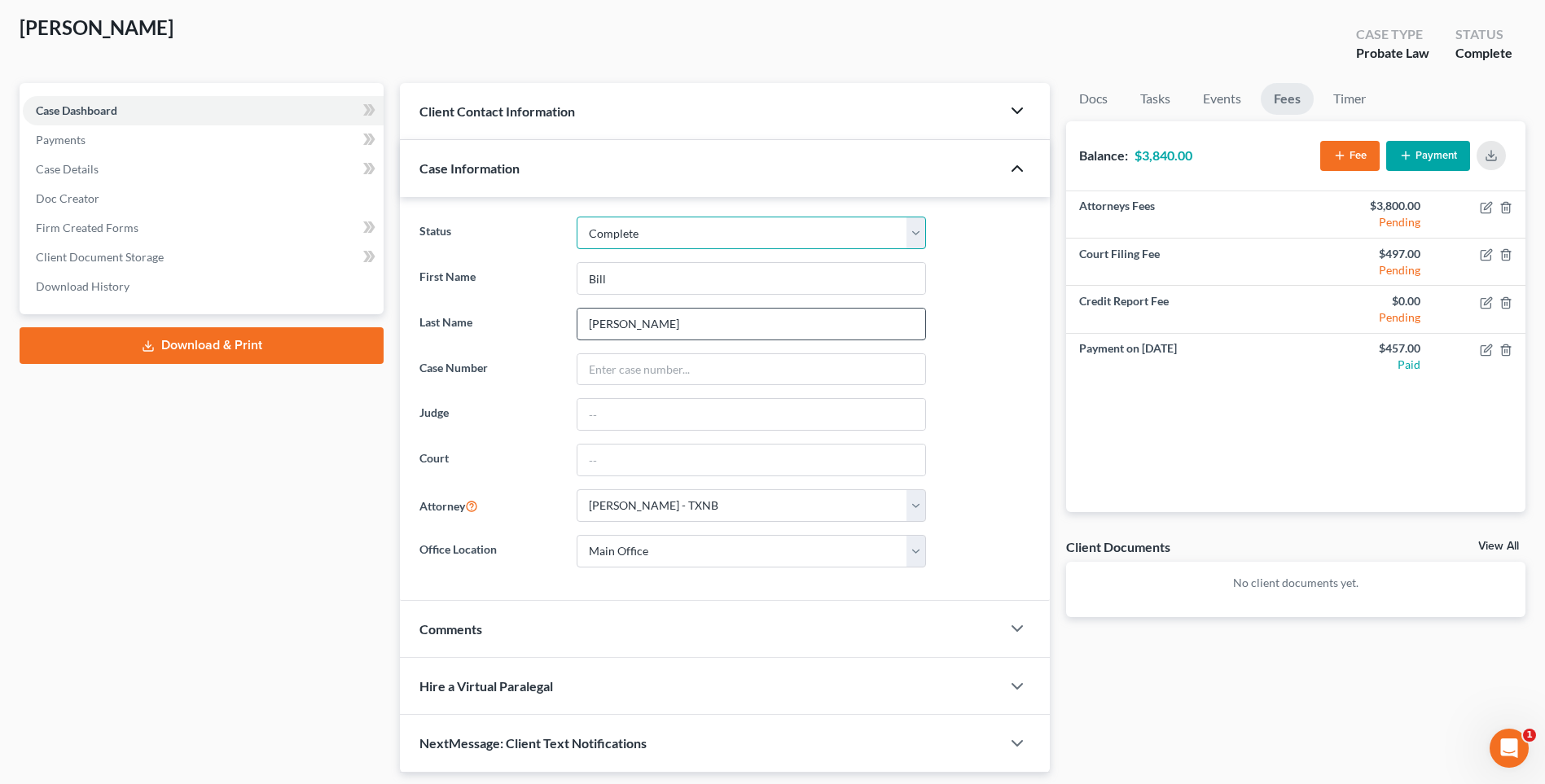
scroll to position [81, 0]
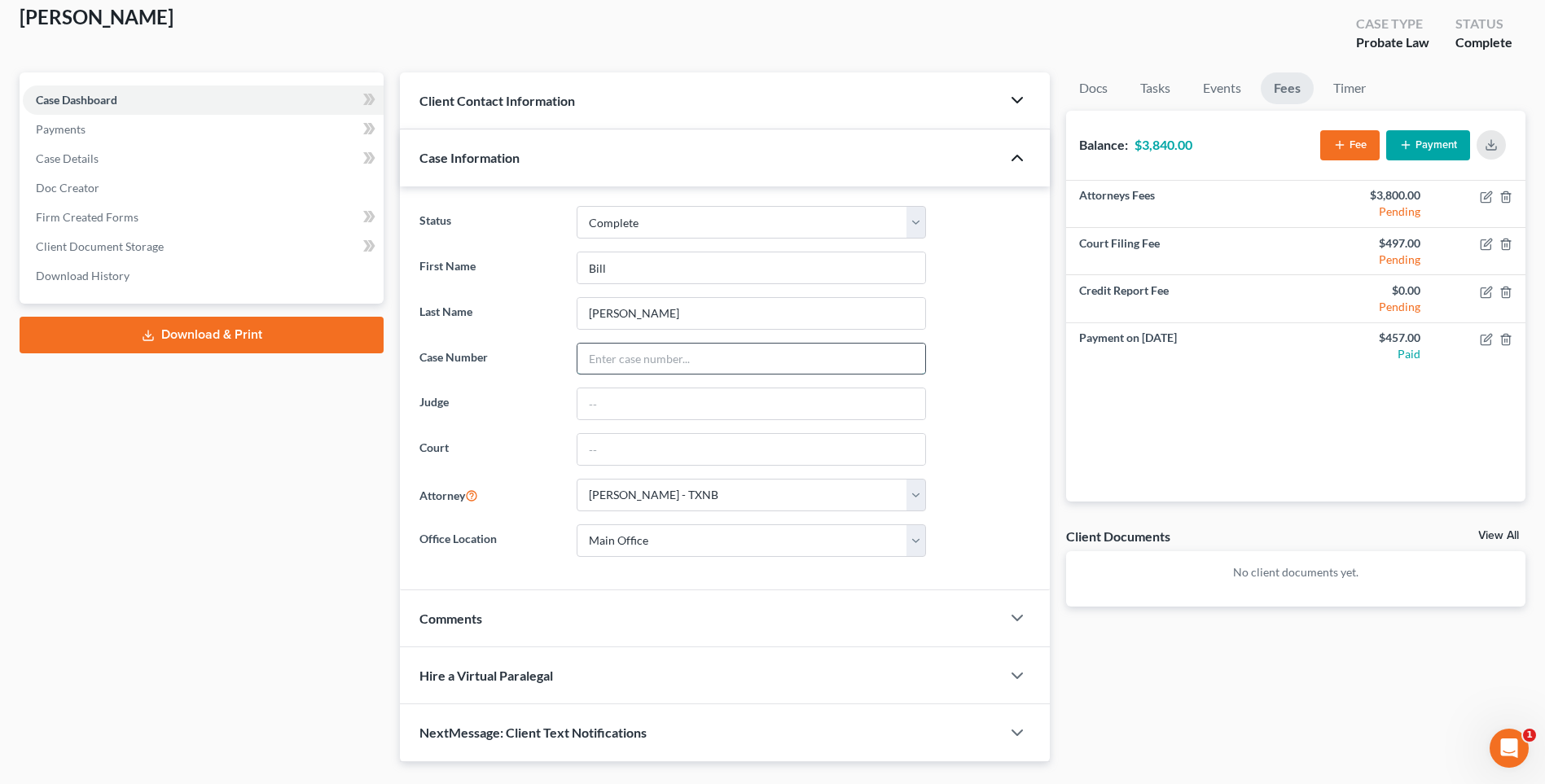
click at [688, 364] on input "text" at bounding box center [751, 359] width 347 height 31
type input "CCL1-PR2025-0174"
click at [689, 400] on input "text" at bounding box center [751, 404] width 347 height 31
type input "[PERSON_NAME]"
click at [1017, 157] on polyline "button" at bounding box center [1017, 157] width 10 height 5
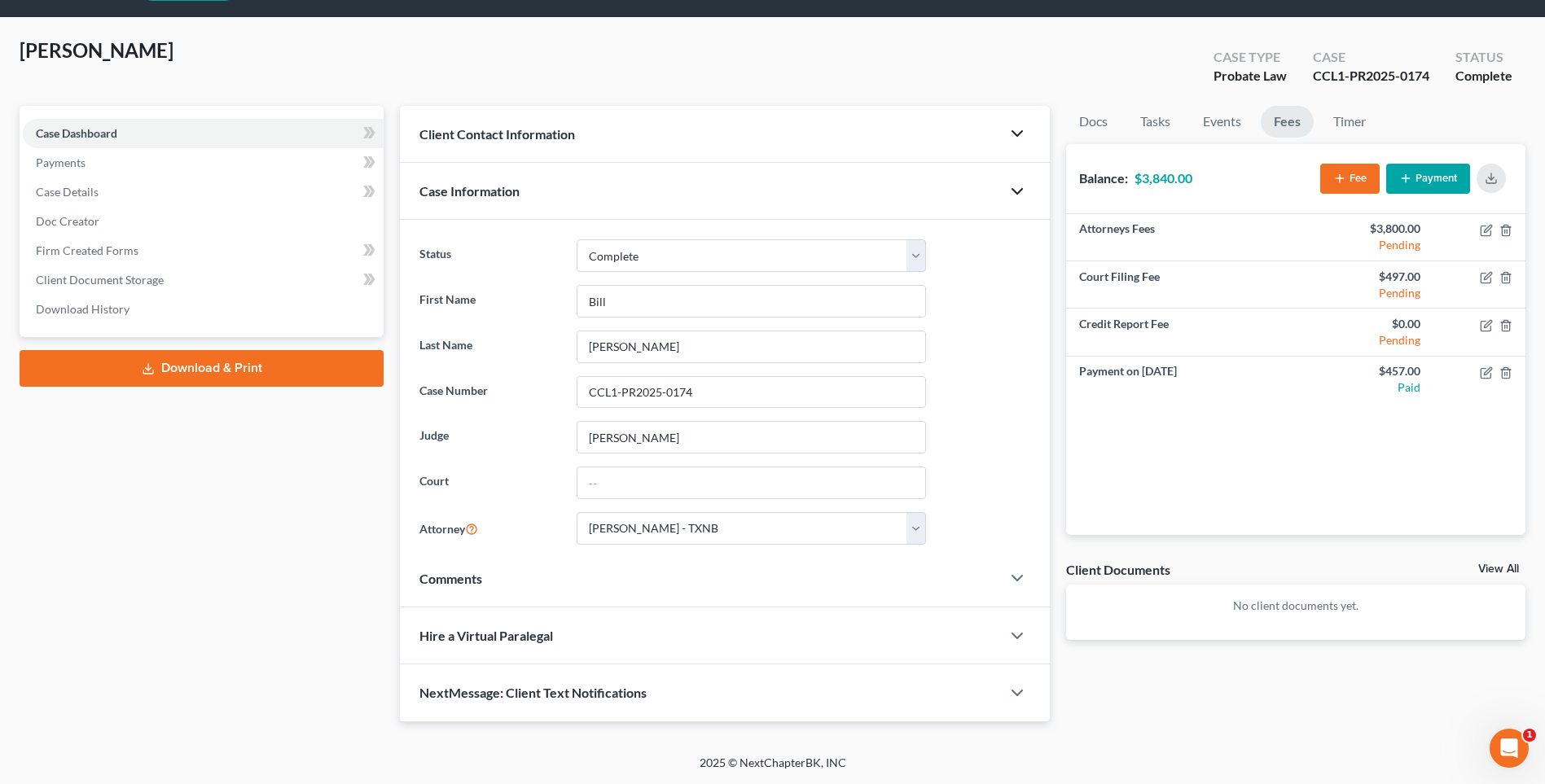
scroll to position [0, 0]
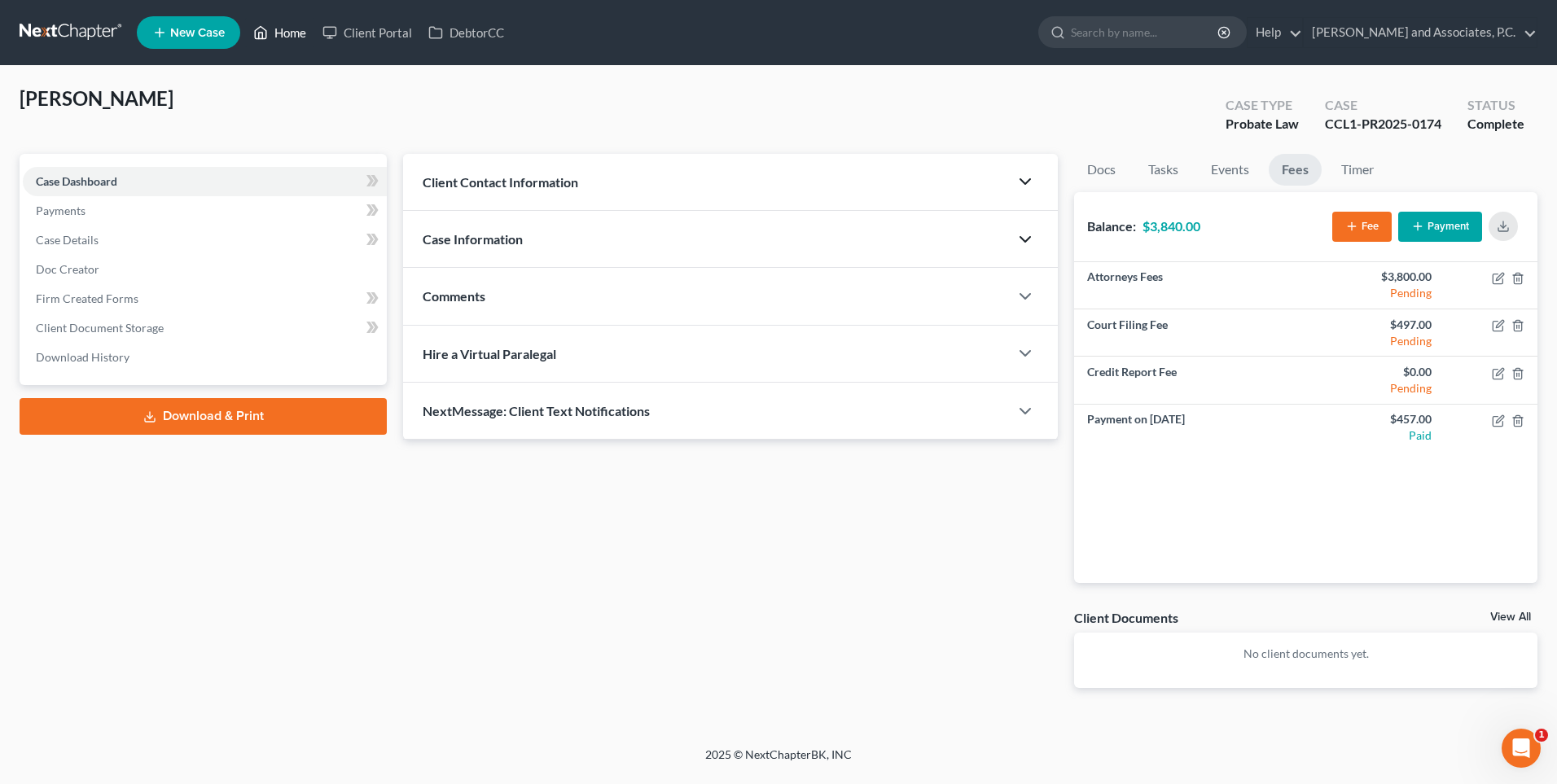
click at [294, 33] on link "Home" at bounding box center [280, 33] width 69 height 29
